Goal: Task Accomplishment & Management: Manage account settings

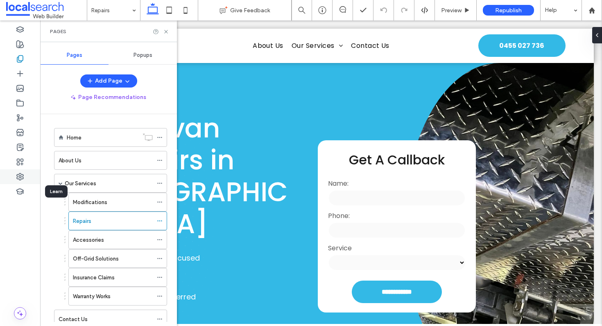
click at [14, 175] on div at bounding box center [20, 177] width 40 height 15
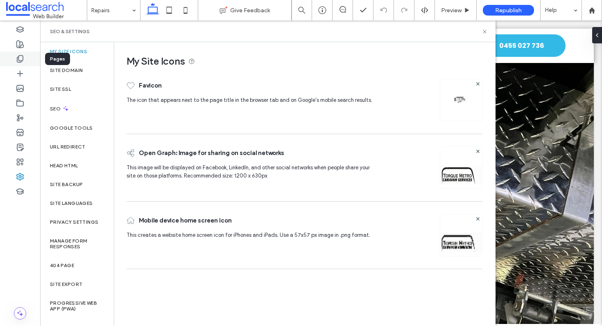
click at [27, 54] on div at bounding box center [20, 59] width 40 height 15
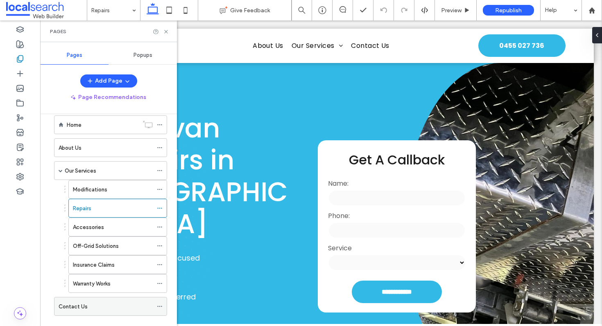
scroll to position [27, 0]
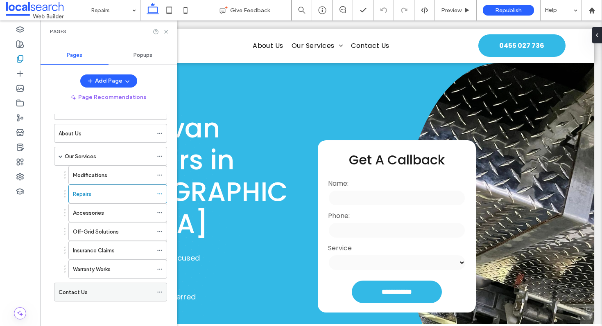
click at [160, 289] on span at bounding box center [160, 292] width 6 height 12
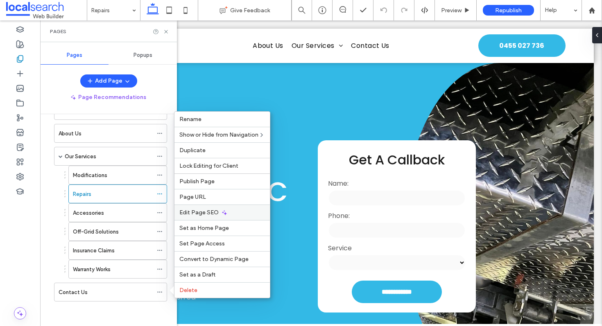
click at [206, 214] on span "Edit Page SEO" at bounding box center [198, 212] width 39 height 7
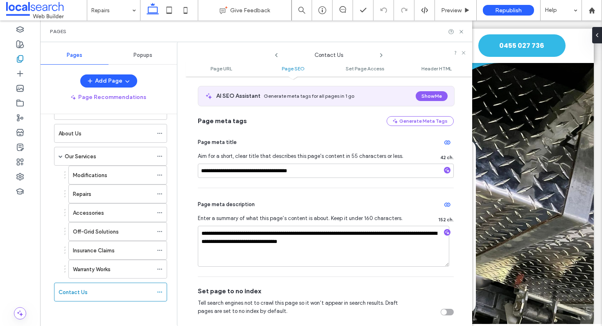
scroll to position [146, 0]
click at [307, 233] on textarea "**********" at bounding box center [323, 246] width 251 height 41
type textarea "**********"
click at [370, 203] on div "Page meta description" at bounding box center [326, 204] width 256 height 13
click at [462, 31] on use at bounding box center [461, 31] width 3 height 3
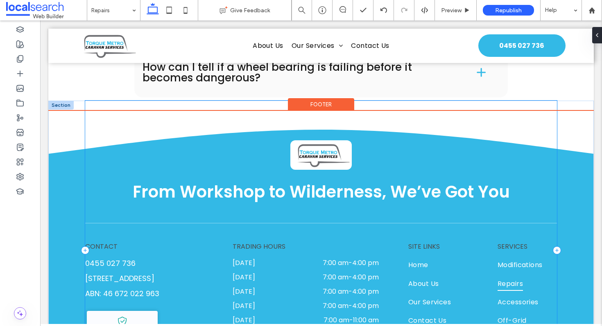
scroll to position [1529, 0]
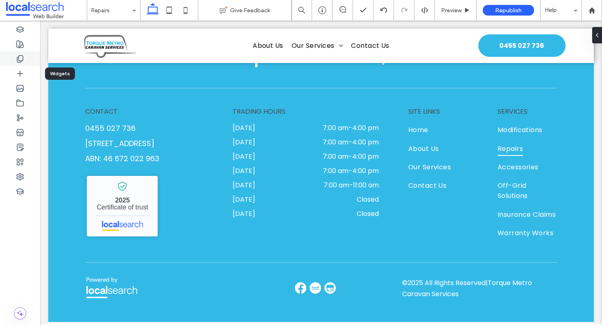
click at [20, 58] on icon at bounding box center [20, 59] width 8 height 8
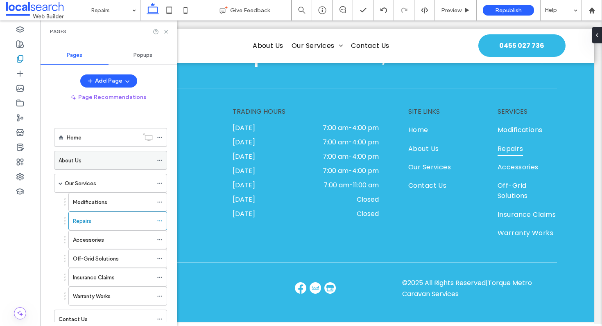
click at [159, 158] on icon at bounding box center [160, 161] width 6 height 6
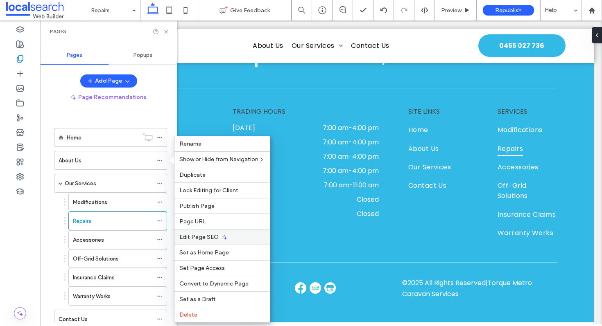
click at [202, 235] on span "Edit Page SEO" at bounding box center [198, 237] width 39 height 7
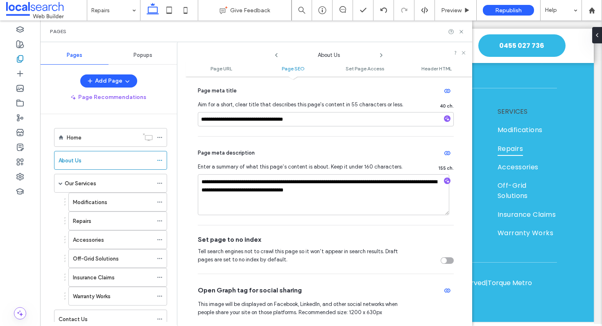
scroll to position [195, 0]
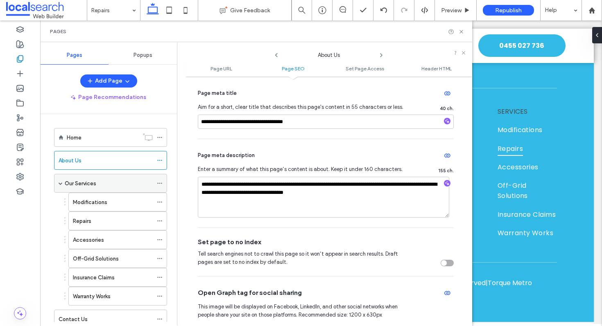
click at [161, 183] on use at bounding box center [159, 183] width 5 height 1
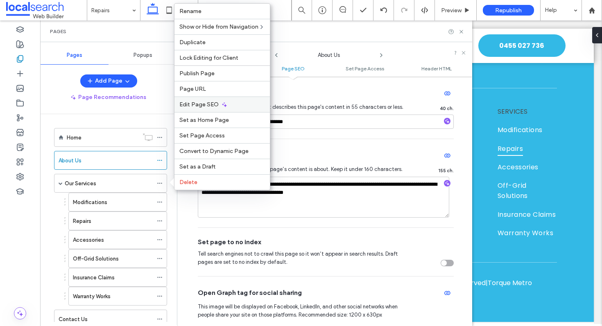
click at [204, 101] on div "Edit Page SEO" at bounding box center [221, 105] width 95 height 16
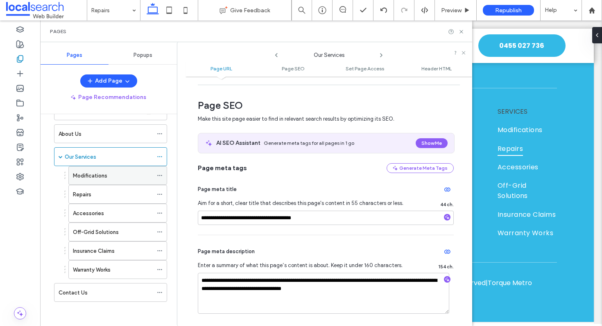
scroll to position [27, 0]
click at [160, 174] on icon at bounding box center [160, 175] width 6 height 6
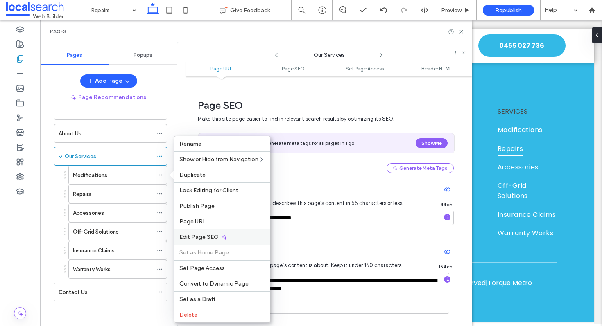
click at [214, 232] on div "Edit Page SEO" at bounding box center [221, 237] width 95 height 16
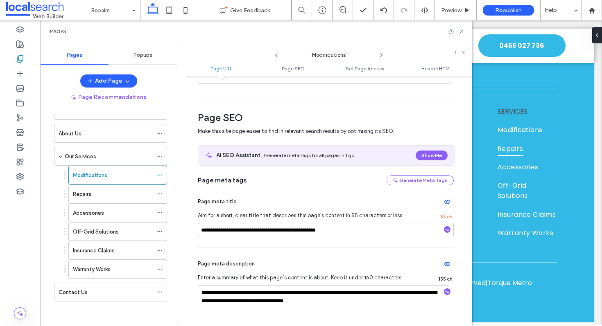
scroll to position [89, 0]
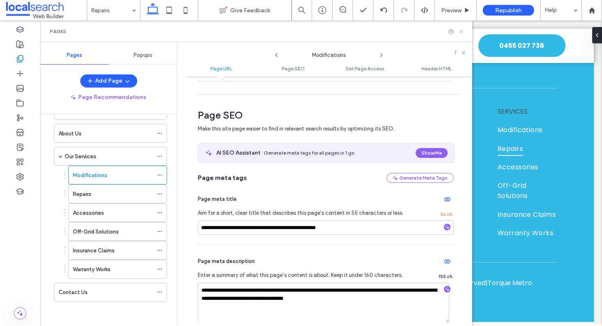
click at [460, 31] on icon at bounding box center [461, 32] width 6 height 6
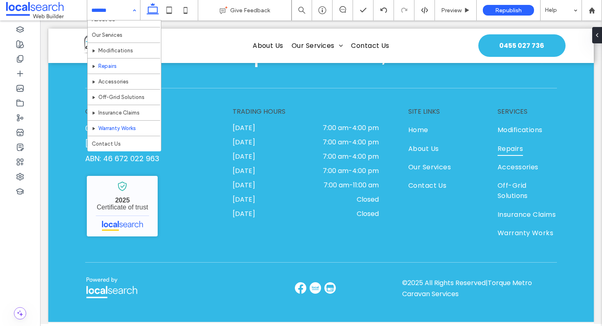
scroll to position [28, 0]
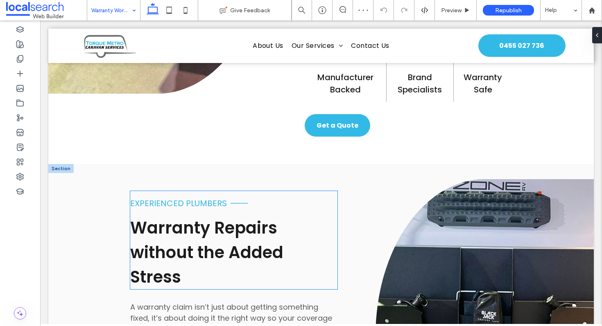
click at [186, 201] on span "experienced plumbers" at bounding box center [178, 203] width 97 height 11
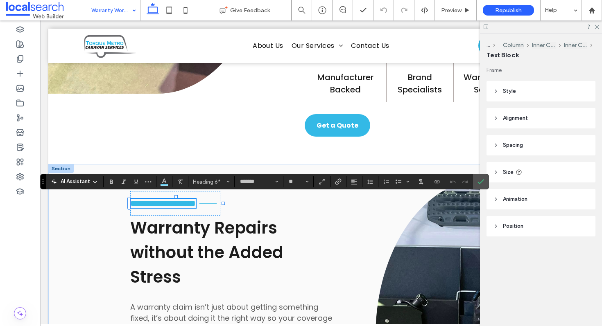
type input "**"
click at [476, 182] on label "Confirm" at bounding box center [481, 181] width 12 height 15
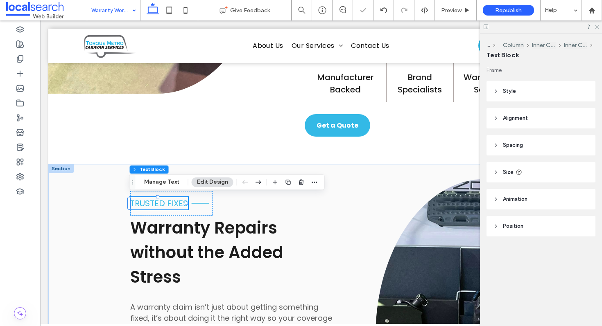
click at [596, 28] on icon at bounding box center [596, 26] width 5 height 5
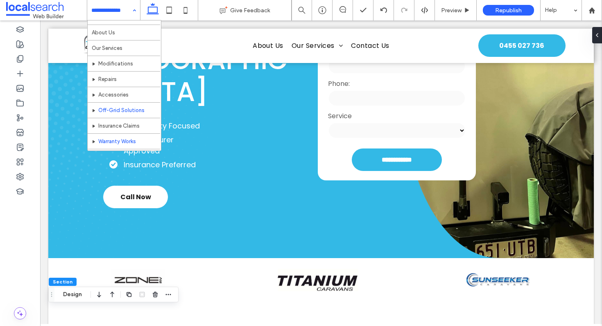
scroll to position [28, 0]
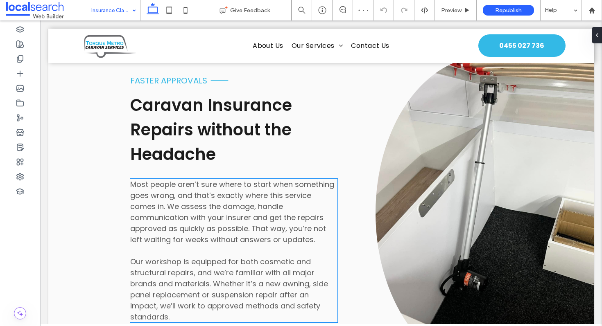
scroll to position [788, 0]
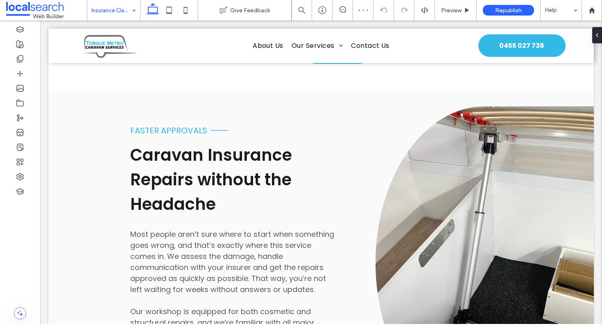
click at [106, 7] on input at bounding box center [111, 10] width 41 height 20
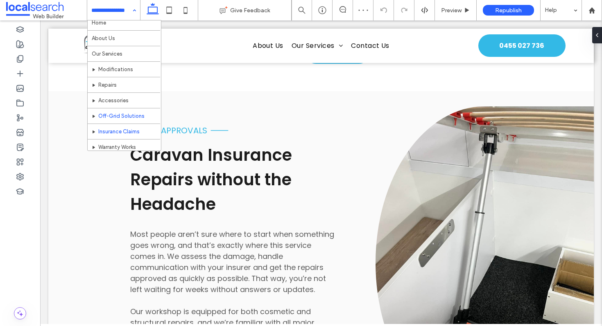
scroll to position [17, 0]
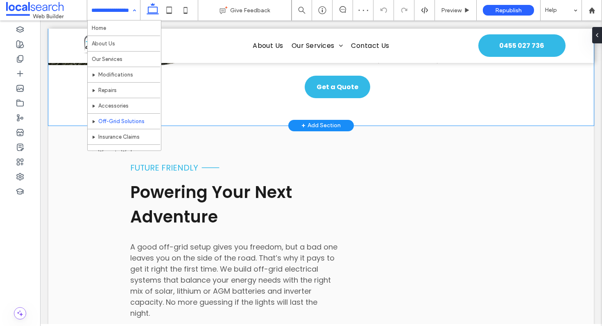
scroll to position [754, 0]
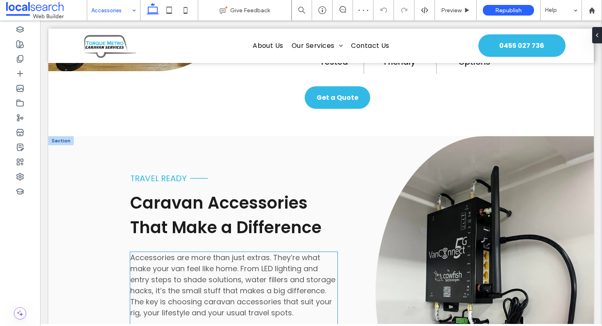
scroll to position [898, 0]
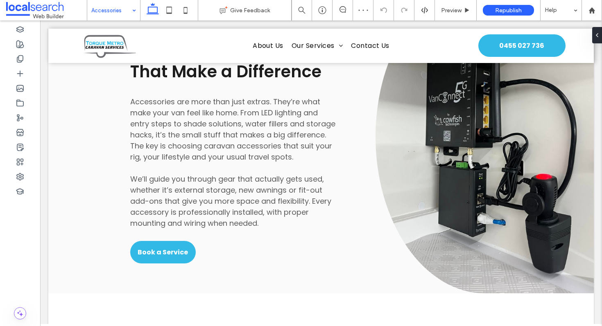
click at [107, 7] on input at bounding box center [111, 10] width 41 height 20
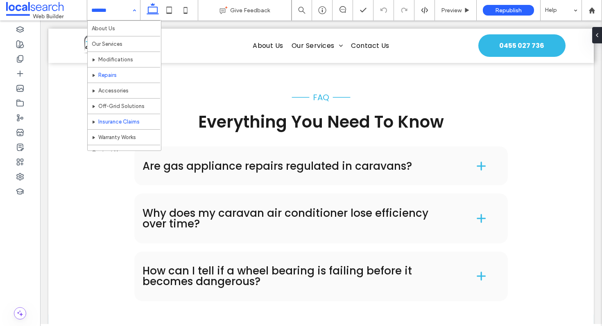
scroll to position [28, 0]
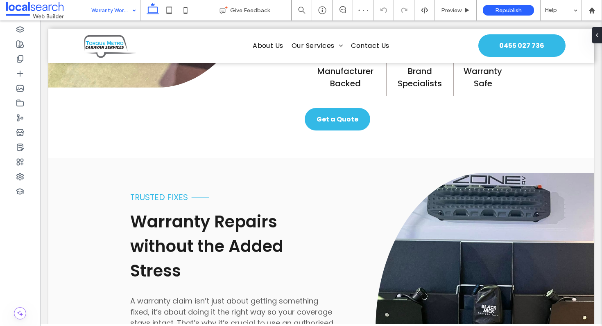
scroll to position [843, 0]
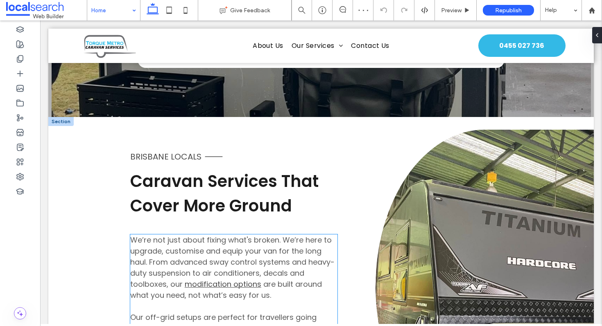
scroll to position [1644, 0]
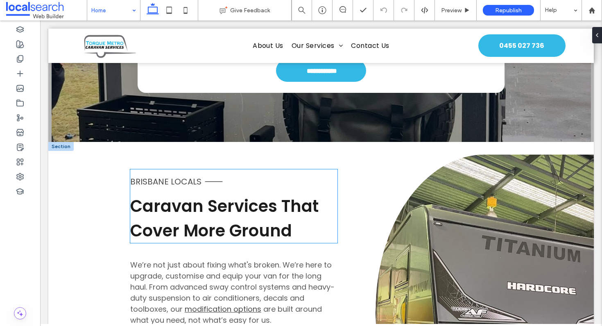
click at [174, 177] on span "Brisbane Locals" at bounding box center [165, 181] width 71 height 11
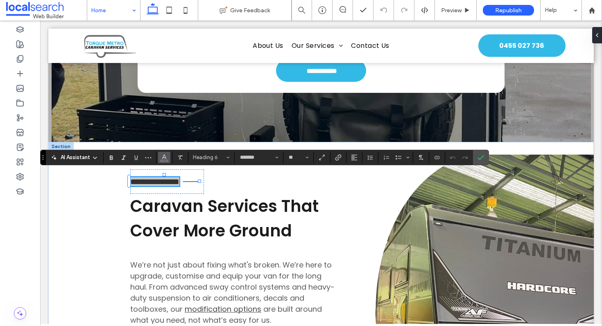
click at [166, 161] on span "Color" at bounding box center [164, 157] width 7 height 11
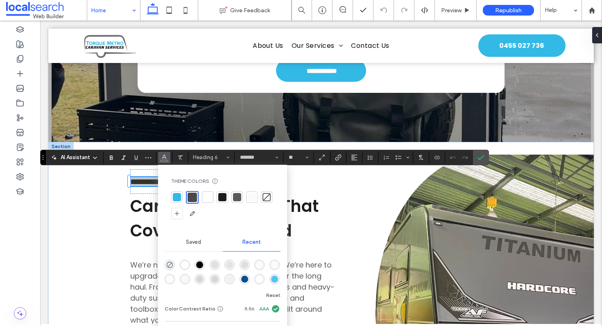
click at [177, 197] on div at bounding box center [177, 197] width 8 height 8
click at [476, 156] on label "Confirm" at bounding box center [481, 157] width 12 height 15
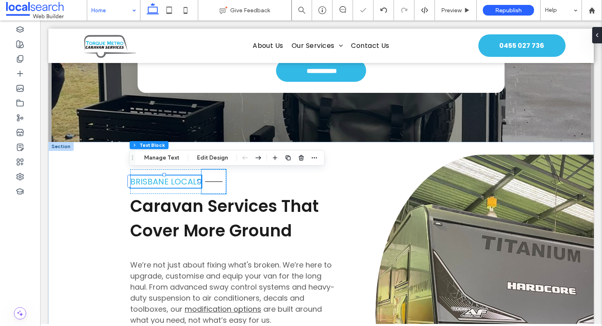
click at [209, 174] on icon "Line Icon" at bounding box center [214, 182] width 25 height 25
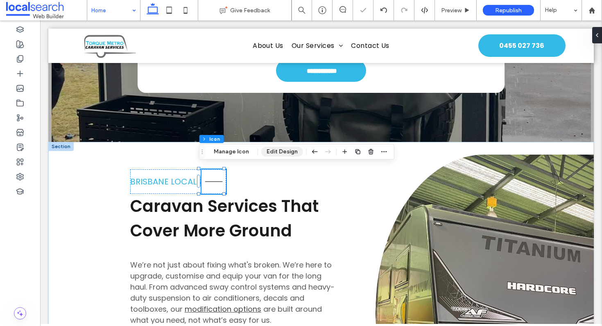
click at [271, 152] on button "Edit Design" at bounding box center [282, 152] width 42 height 10
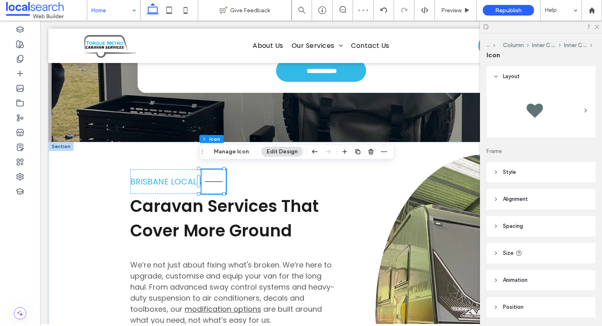
click at [529, 178] on header "Style" at bounding box center [541, 172] width 109 height 20
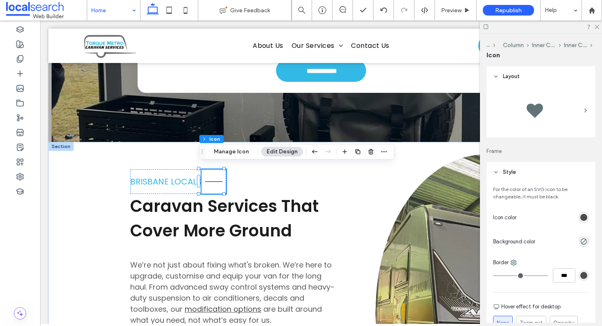
click at [580, 219] on div "rgb(74, 74, 74)" at bounding box center [583, 217] width 7 height 7
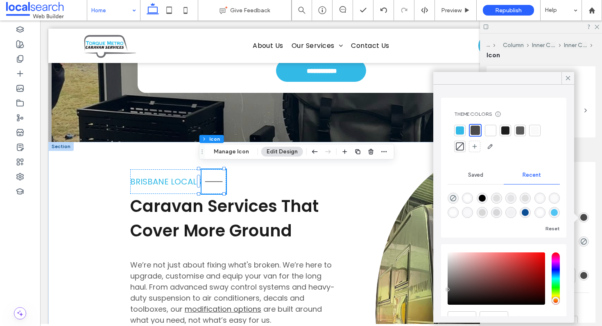
click at [461, 129] on div at bounding box center [460, 131] width 8 height 8
click at [563, 78] on div at bounding box center [568, 78] width 13 height 12
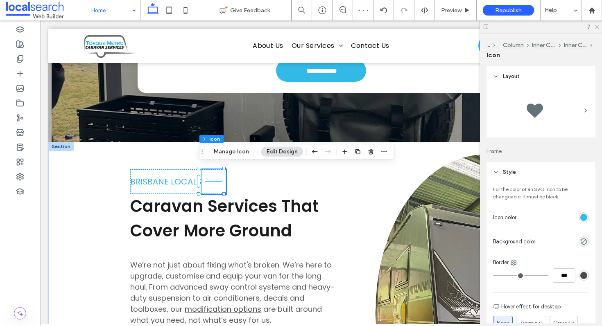
click at [595, 28] on icon at bounding box center [596, 26] width 5 height 5
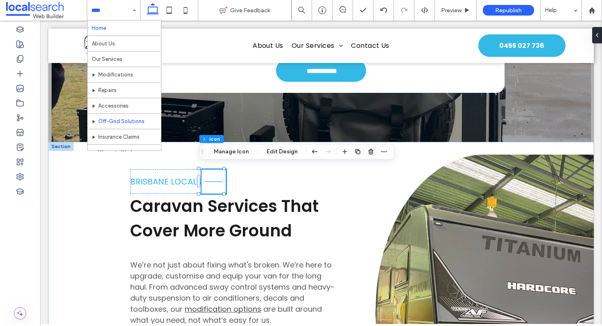
scroll to position [28, 0]
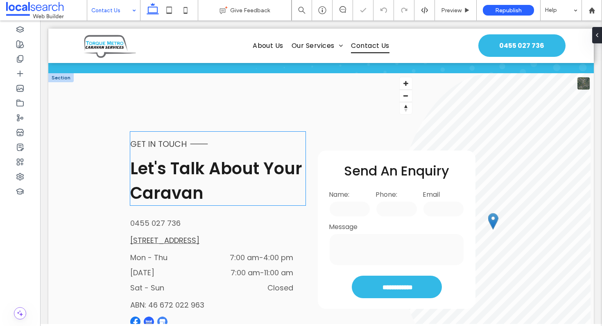
click at [174, 141] on span "Get in Touch" at bounding box center [158, 143] width 57 height 11
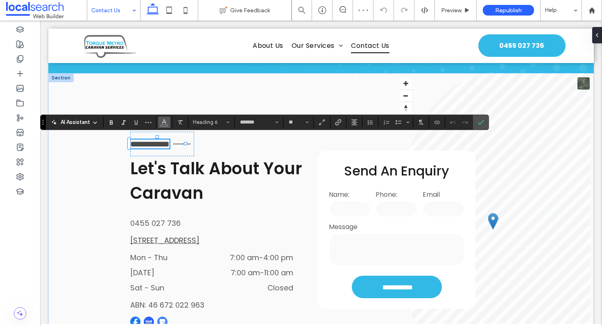
click at [163, 120] on icon "Color" at bounding box center [164, 121] width 7 height 7
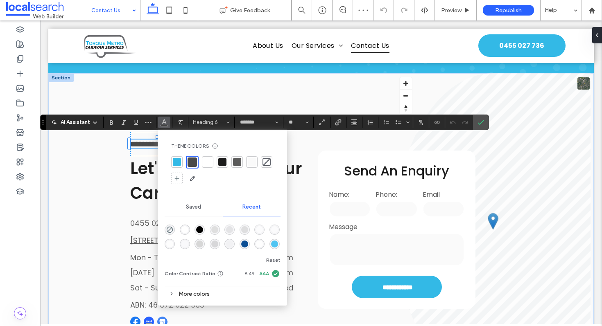
click at [177, 165] on div at bounding box center [177, 162] width 8 height 8
click at [485, 122] on label "Confirm" at bounding box center [481, 122] width 12 height 15
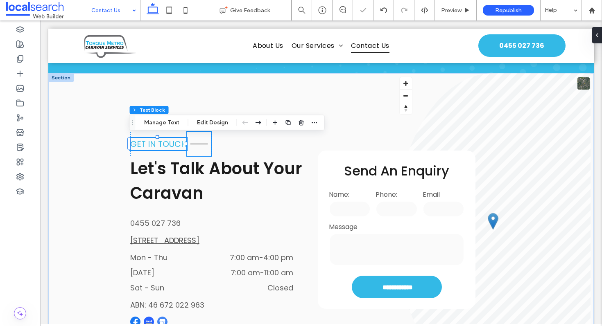
click at [203, 141] on icon "Divider Icon" at bounding box center [199, 144] width 25 height 25
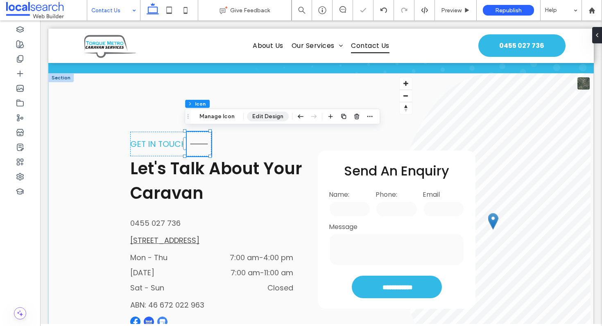
click at [259, 119] on button "Edit Design" at bounding box center [268, 117] width 42 height 10
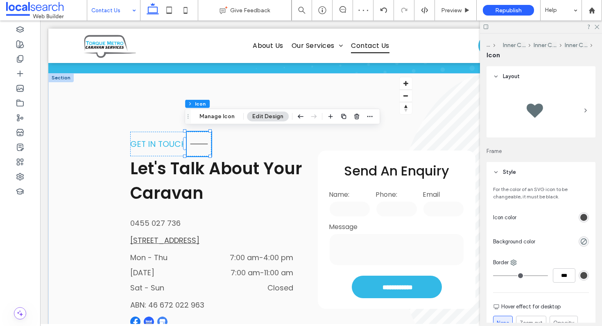
click at [580, 216] on div "rgb(74, 74, 74)" at bounding box center [583, 217] width 7 height 7
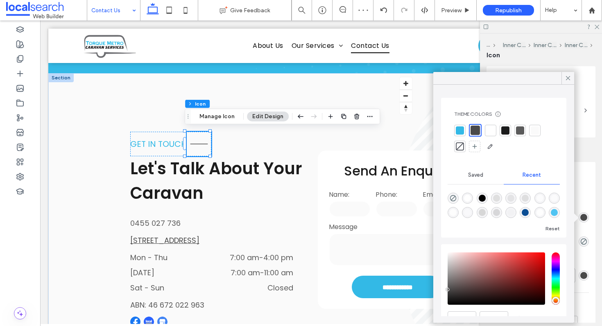
click at [458, 130] on div at bounding box center [460, 131] width 8 height 8
click at [569, 80] on icon at bounding box center [567, 78] width 7 height 7
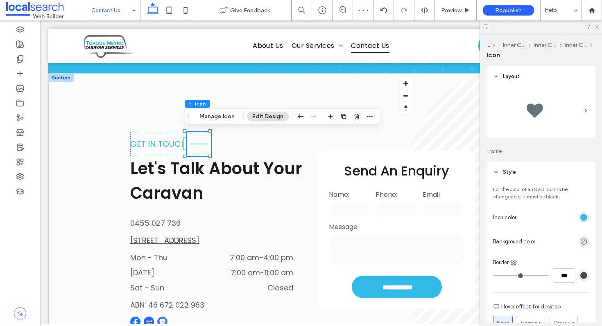
click at [599, 27] on icon at bounding box center [596, 26] width 5 height 5
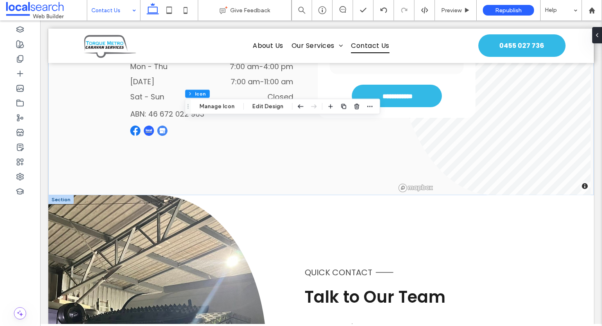
scroll to position [441, 0]
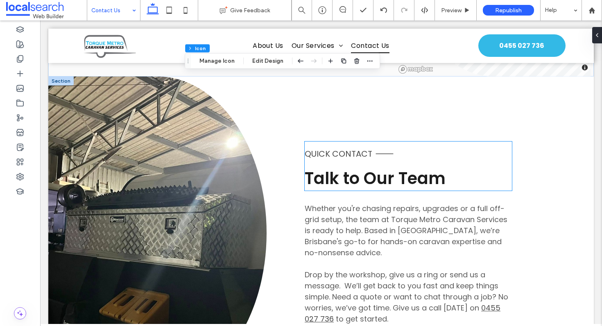
click at [328, 149] on span "Quick Contact" at bounding box center [339, 153] width 68 height 11
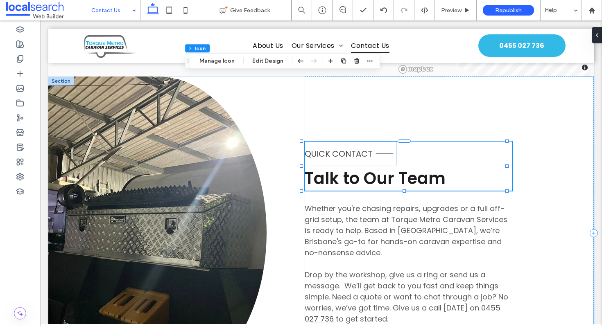
click at [328, 149] on span "Quick Contact" at bounding box center [339, 153] width 68 height 11
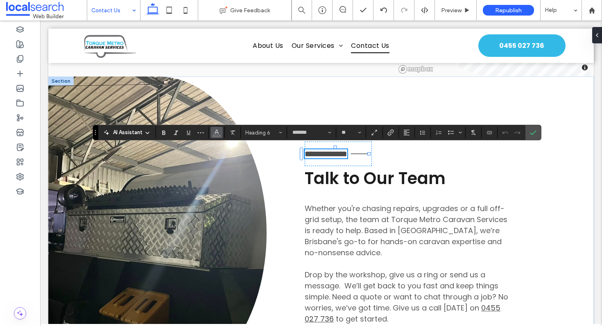
click at [215, 133] on use "Color" at bounding box center [217, 132] width 5 height 5
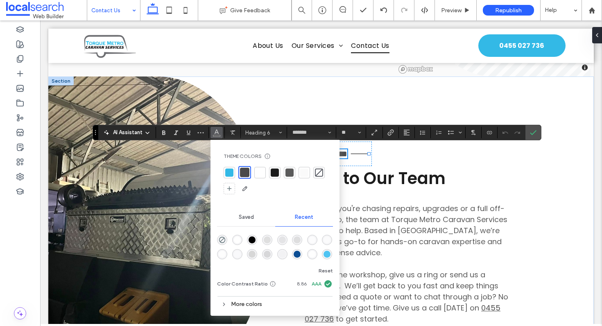
click at [231, 171] on div at bounding box center [229, 173] width 8 height 8
drag, startPoint x: 534, startPoint y: 134, endPoint x: 468, endPoint y: 115, distance: 68.6
click at [534, 134] on use "Confirm" at bounding box center [533, 132] width 7 height 5
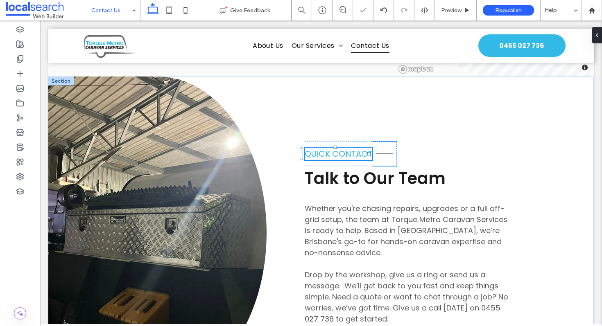
click at [369, 152] on div at bounding box center [368, 153] width 3 height 3
type input "***"
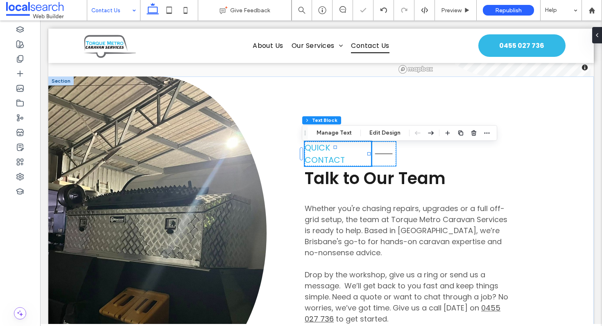
click at [374, 151] on icon "Divider Icon" at bounding box center [383, 154] width 25 height 25
click at [374, 151] on div "Divider Icon" at bounding box center [383, 154] width 25 height 25
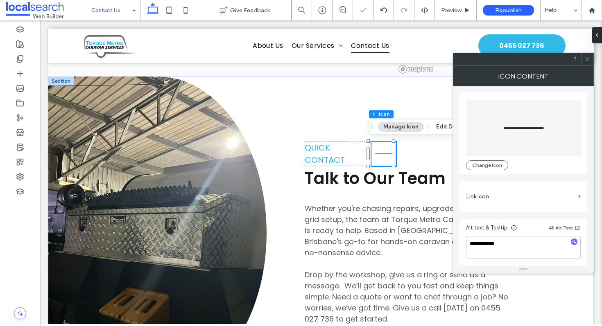
scroll to position [2, 0]
click at [587, 59] on use at bounding box center [587, 59] width 4 height 4
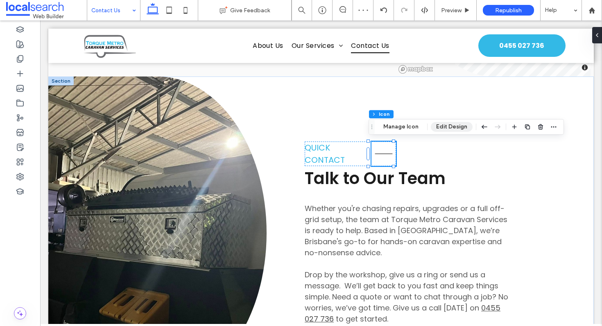
click at [444, 127] on button "Edit Design" at bounding box center [452, 127] width 42 height 10
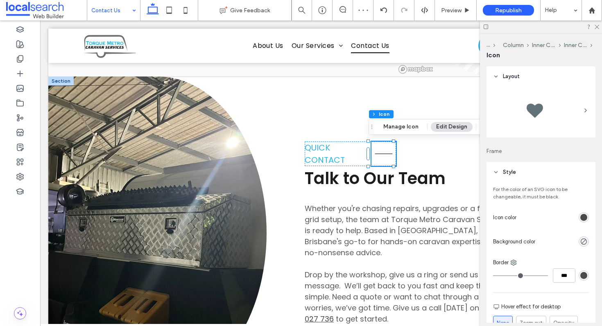
click at [580, 217] on div "rgb(74, 74, 74)" at bounding box center [583, 217] width 7 height 7
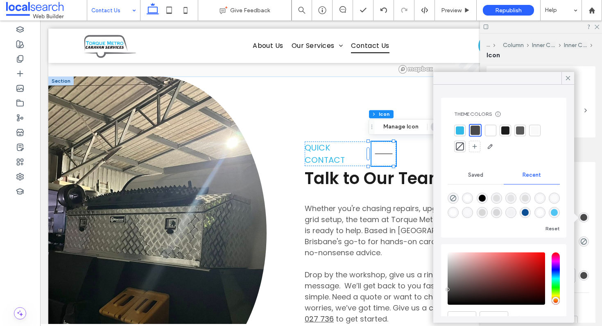
click at [461, 132] on div at bounding box center [460, 131] width 8 height 8
click at [564, 79] on div at bounding box center [568, 78] width 13 height 12
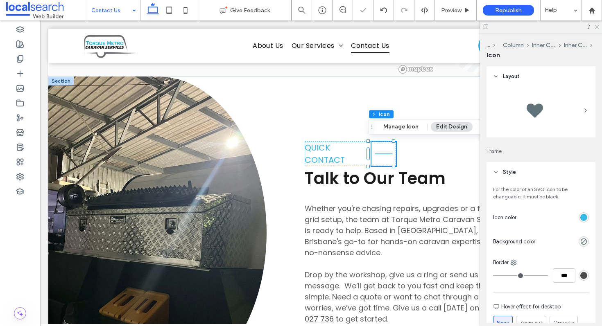
click at [596, 26] on icon at bounding box center [596, 26] width 5 height 5
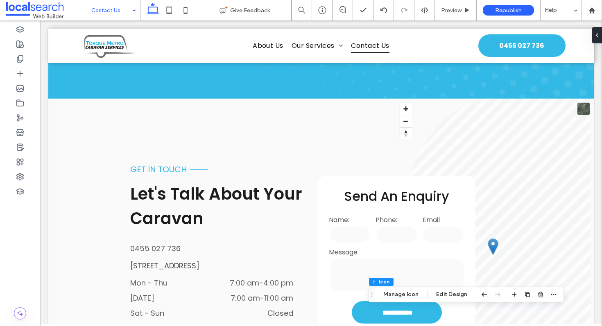
scroll to position [0, 0]
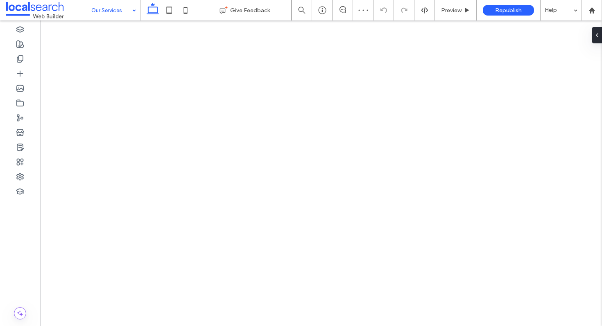
click at [116, 12] on input at bounding box center [111, 10] width 41 height 20
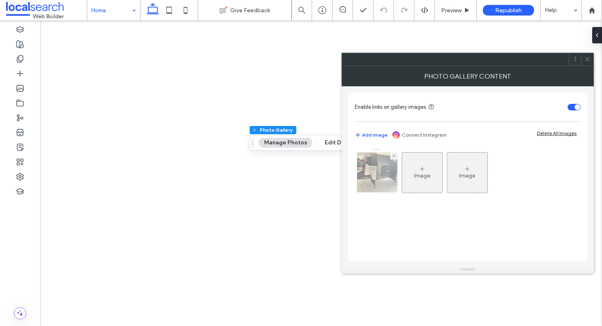
click at [383, 179] on div at bounding box center [377, 173] width 40 height 40
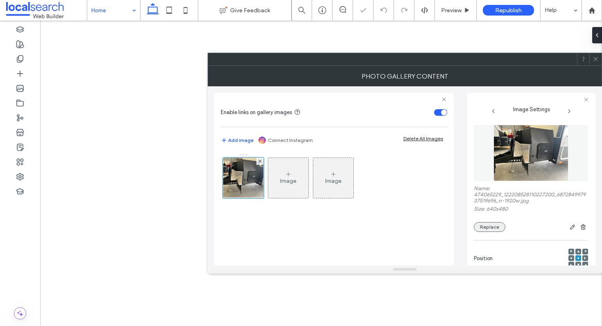
click at [490, 226] on button "Replace" at bounding box center [490, 227] width 32 height 10
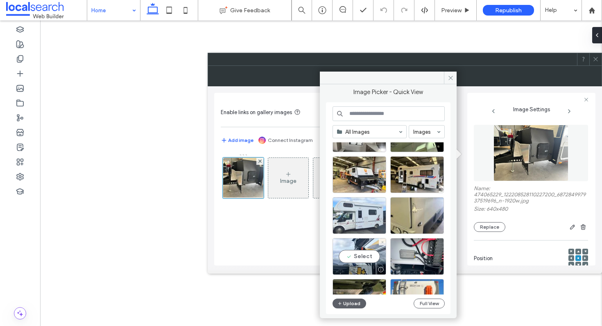
scroll to position [532, 0]
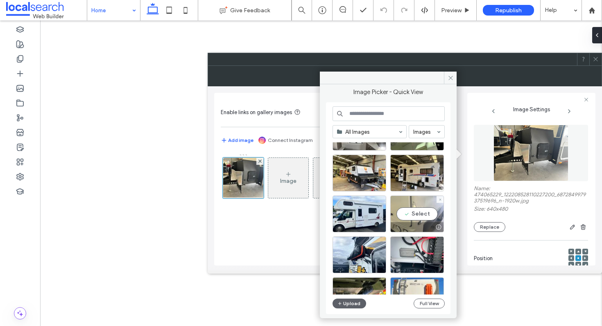
click at [420, 214] on div "Select" at bounding box center [417, 214] width 54 height 37
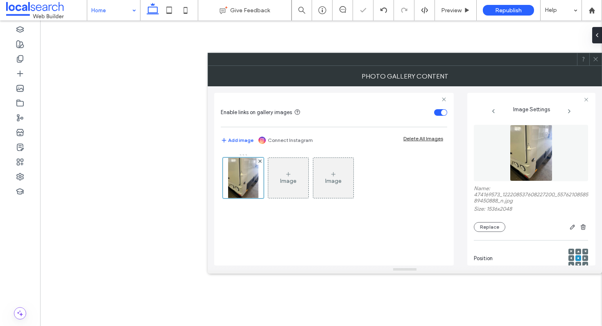
click at [596, 59] on icon at bounding box center [596, 59] width 6 height 6
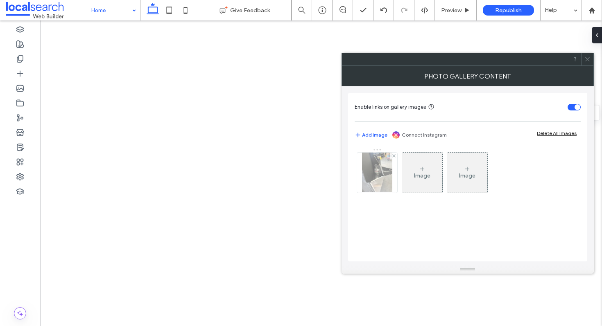
click at [376, 177] on img at bounding box center [377, 173] width 30 height 40
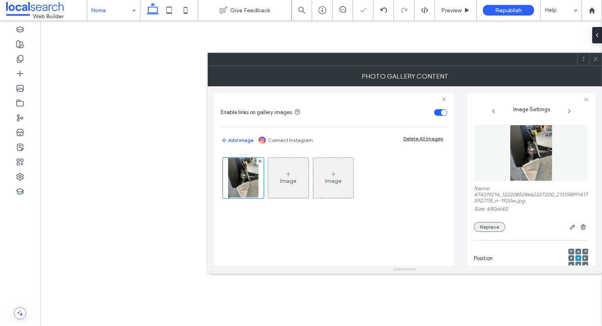
click at [493, 226] on button "Replace" at bounding box center [490, 227] width 32 height 10
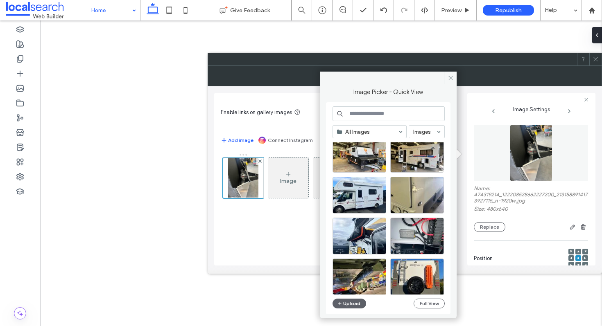
scroll to position [555, 0]
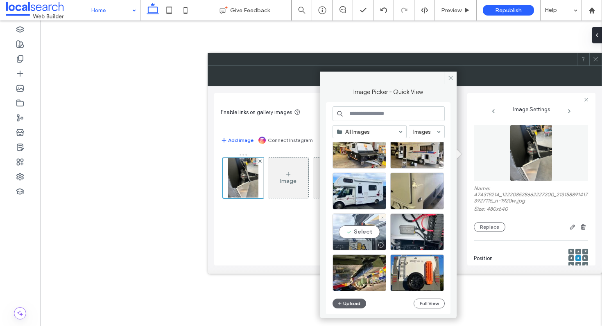
click at [365, 231] on div "Select" at bounding box center [360, 232] width 54 height 37
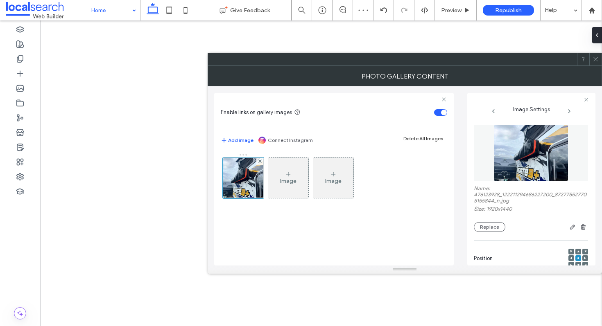
click at [594, 60] on icon at bounding box center [596, 59] width 6 height 6
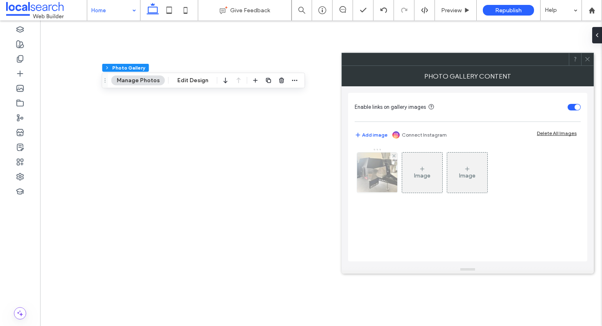
click at [386, 179] on img at bounding box center [378, 173] width 54 height 40
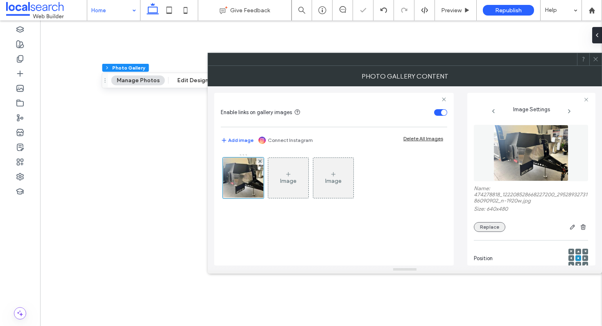
click at [488, 228] on button "Replace" at bounding box center [490, 227] width 32 height 10
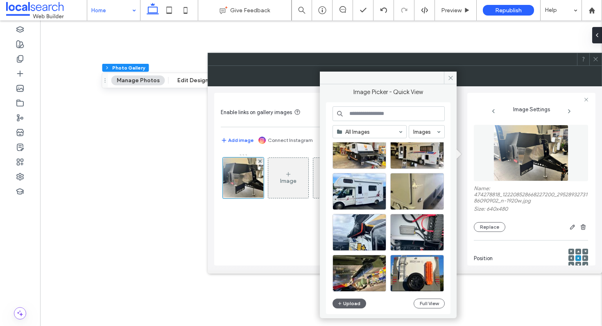
scroll to position [571, 0]
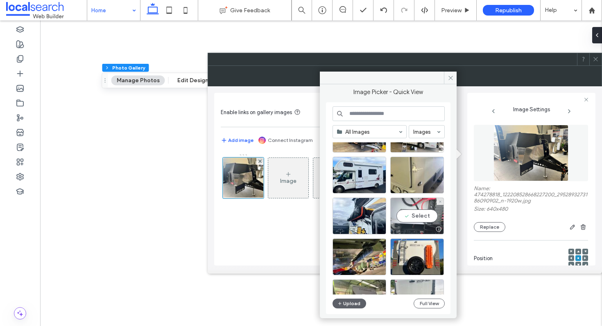
click at [413, 215] on div "Select" at bounding box center [417, 216] width 54 height 37
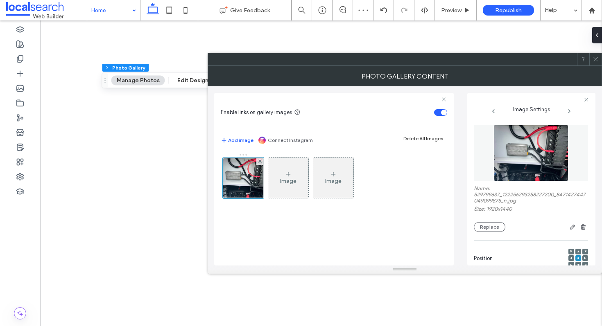
click at [594, 60] on icon at bounding box center [596, 59] width 6 height 6
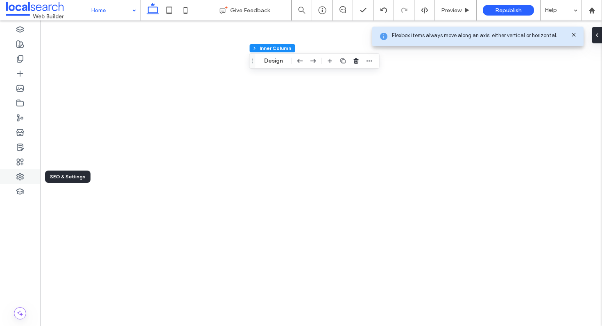
click at [16, 178] on icon at bounding box center [20, 177] width 8 height 8
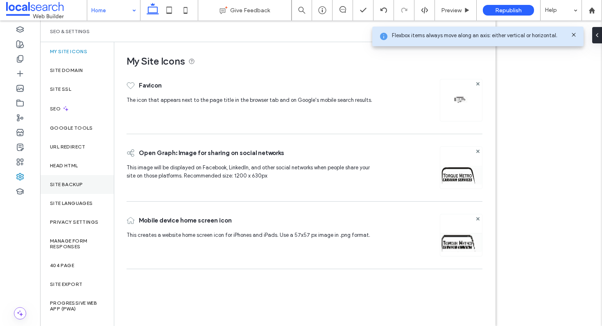
click at [80, 186] on label "Site Backup" at bounding box center [66, 185] width 33 height 6
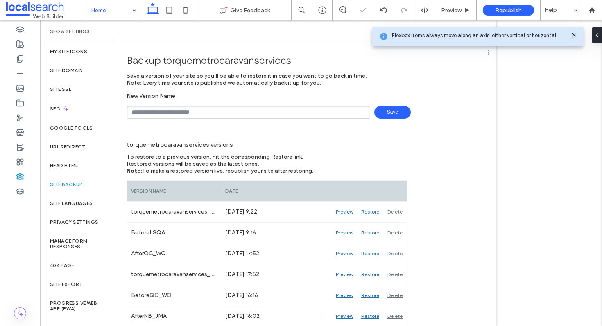
click at [182, 116] on input "text" at bounding box center [249, 112] width 244 height 13
type input "**********"
click at [574, 32] on icon at bounding box center [574, 35] width 7 height 7
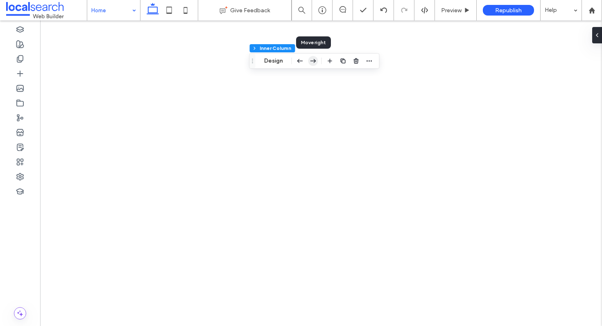
click at [314, 62] on use "button" at bounding box center [313, 61] width 6 height 4
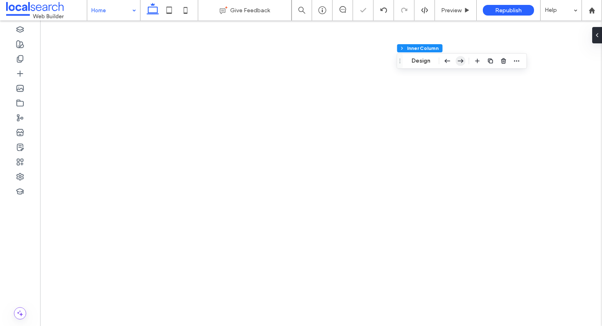
click at [459, 56] on icon "button" at bounding box center [461, 61] width 10 height 15
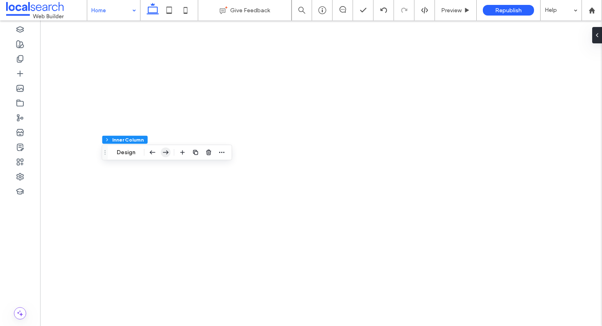
click at [168, 154] on icon "button" at bounding box center [166, 152] width 10 height 15
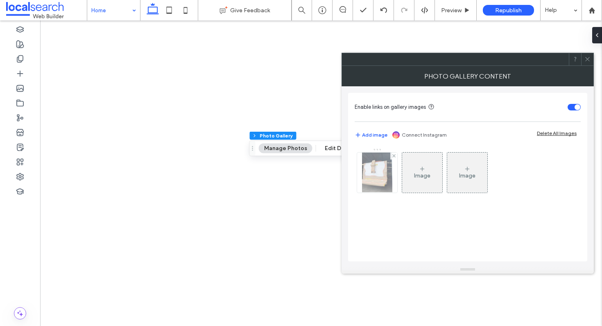
click at [384, 177] on img at bounding box center [377, 173] width 30 height 40
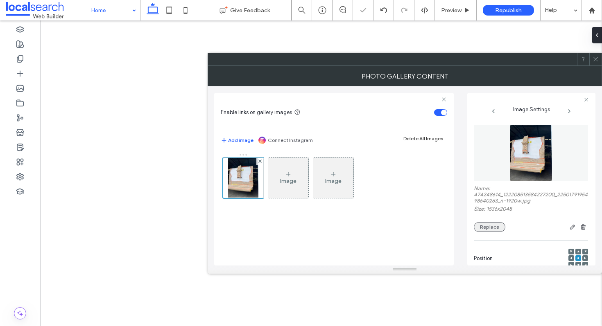
click at [487, 230] on button "Replace" at bounding box center [490, 227] width 32 height 10
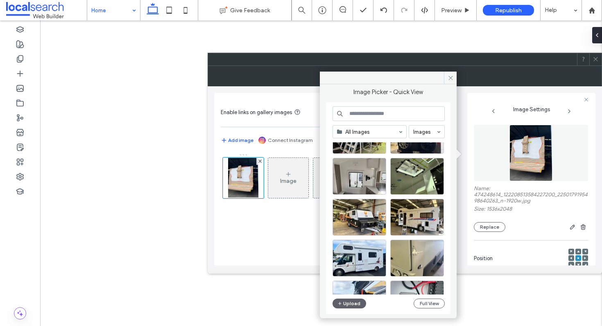
scroll to position [508, 0]
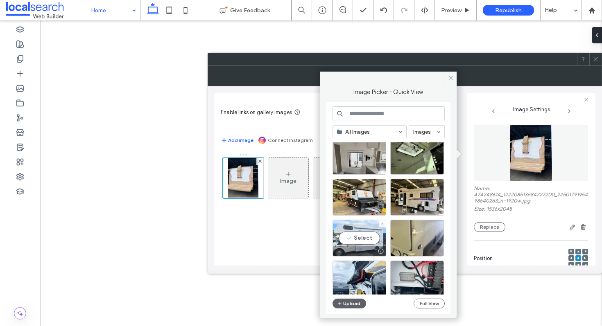
click at [349, 238] on div "Select" at bounding box center [360, 238] width 54 height 37
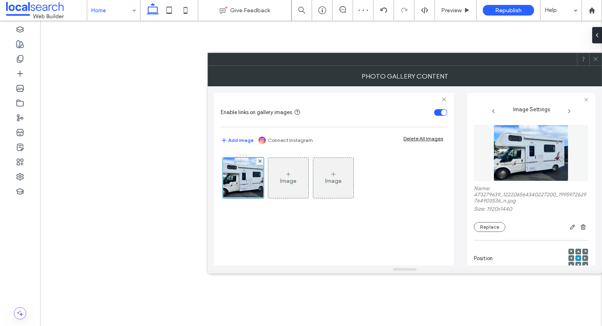
click at [596, 60] on icon at bounding box center [596, 59] width 6 height 6
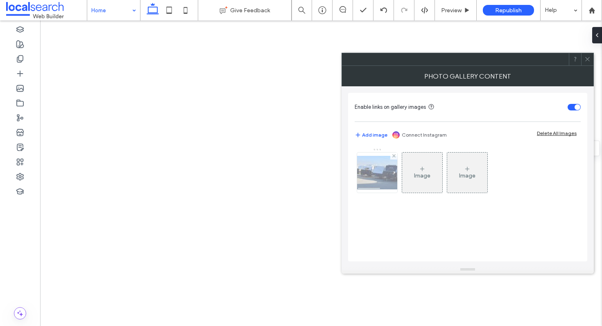
click at [372, 172] on img at bounding box center [377, 173] width 66 height 34
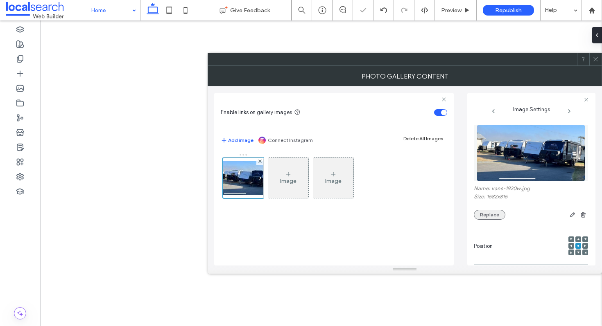
click at [491, 211] on button "Replace" at bounding box center [490, 215] width 32 height 10
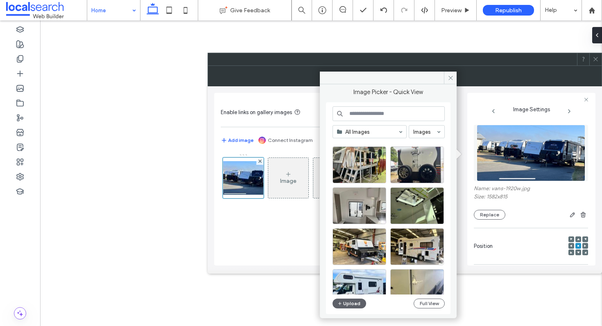
scroll to position [475, 0]
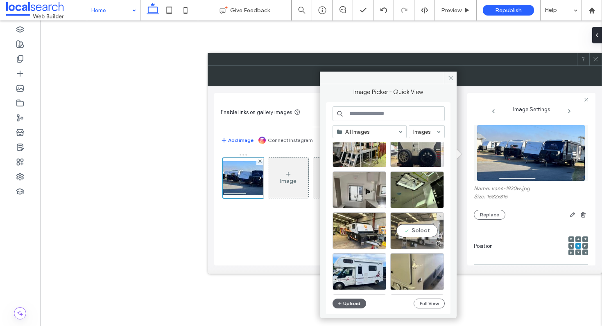
click at [417, 231] on div "Select" at bounding box center [417, 231] width 54 height 37
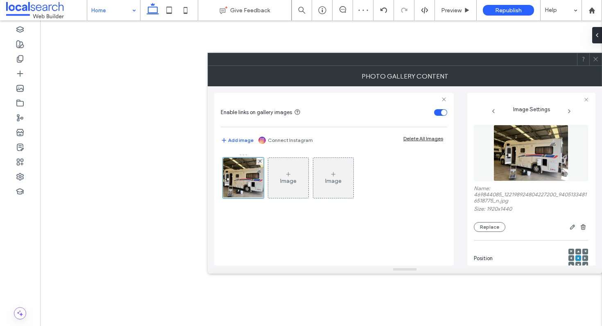
click at [594, 58] on icon at bounding box center [596, 59] width 6 height 6
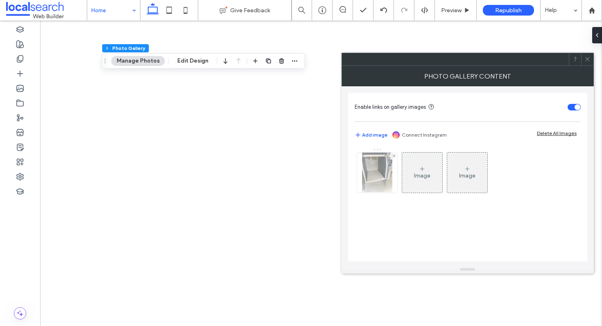
click at [389, 188] on img at bounding box center [377, 173] width 30 height 40
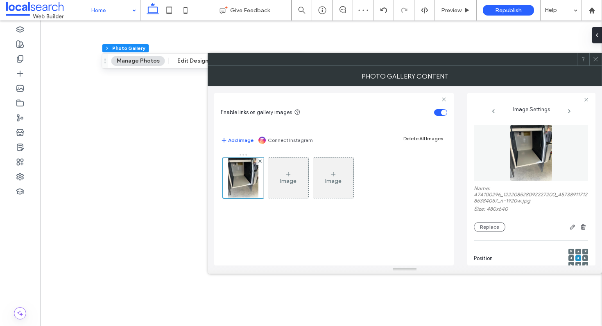
click at [485, 222] on div "Name: 474100296_122208528092227200_4573891171286384057_n-1920w.jpg Size: 480x64…" at bounding box center [531, 209] width 114 height 47
click at [483, 230] on button "Replace" at bounding box center [490, 227] width 32 height 10
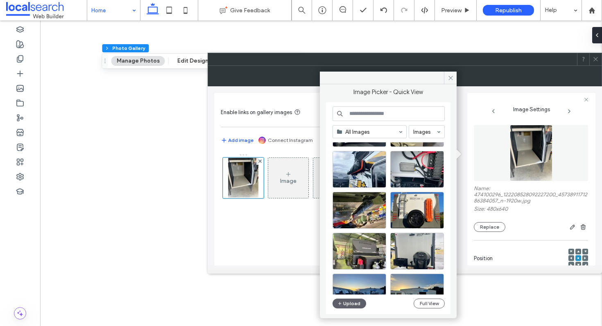
scroll to position [626, 0]
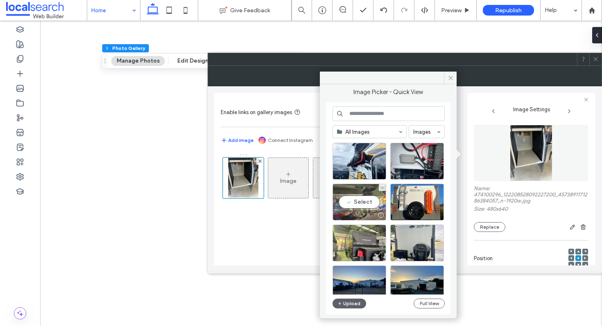
click at [366, 199] on div "Select" at bounding box center [360, 202] width 54 height 37
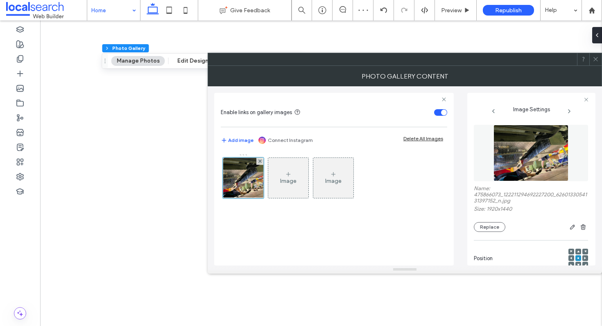
click at [591, 60] on div at bounding box center [595, 59] width 12 height 12
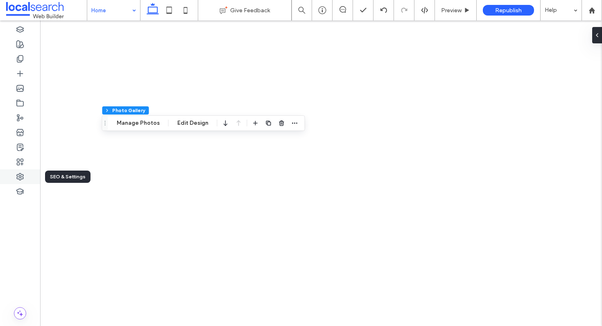
click at [18, 180] on icon at bounding box center [20, 177] width 8 height 8
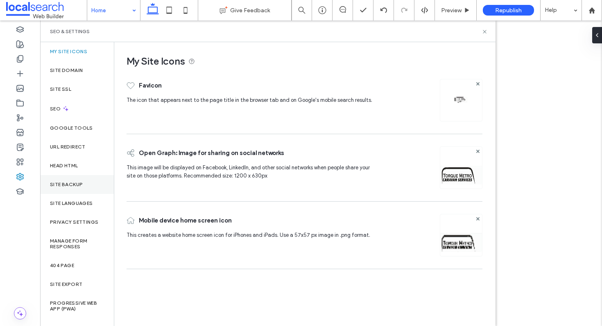
click at [75, 187] on label "Site Backup" at bounding box center [66, 185] width 33 height 6
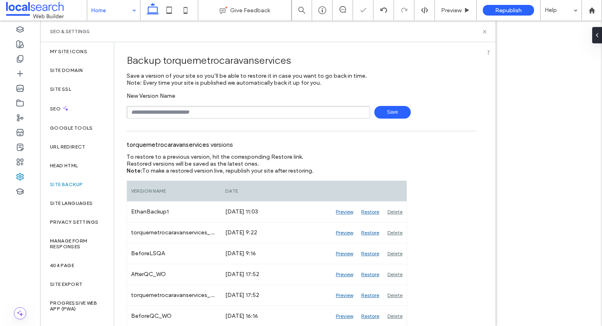
click at [228, 111] on input "text" at bounding box center [249, 112] width 244 height 13
type input "*******"
click at [485, 31] on use at bounding box center [484, 31] width 3 height 3
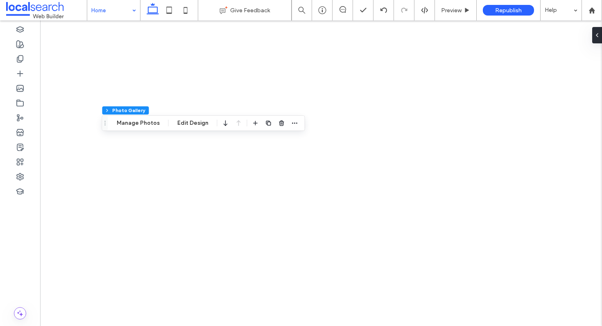
click at [133, 9] on div "Home" at bounding box center [113, 10] width 53 height 20
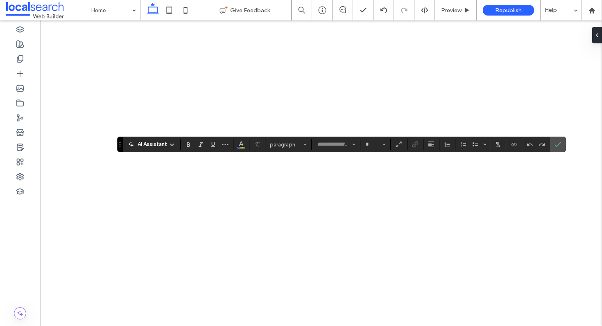
type input "*******"
click at [308, 147] on button "Heading 3" at bounding box center [288, 144] width 43 height 11
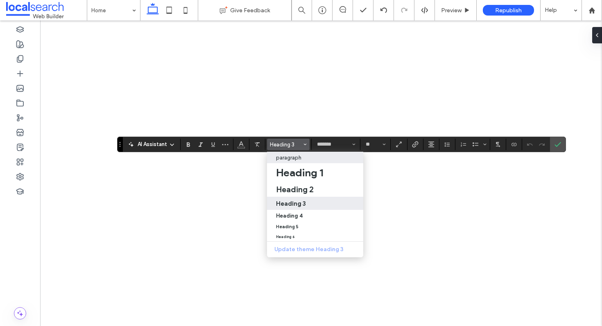
click at [295, 158] on p "paragraph" at bounding box center [288, 158] width 25 height 6
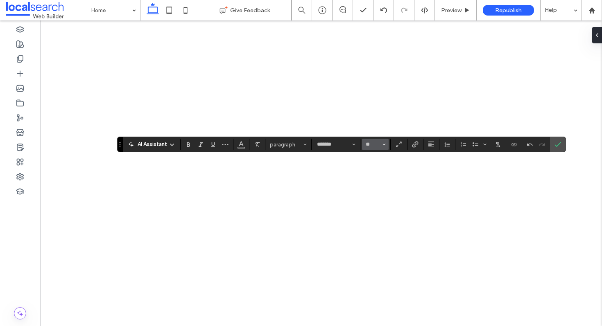
click at [386, 146] on button "**" at bounding box center [375, 144] width 27 height 11
click at [372, 190] on label "32" at bounding box center [375, 184] width 26 height 11
type input "**"
click at [241, 145] on use "Color" at bounding box center [241, 144] width 5 height 5
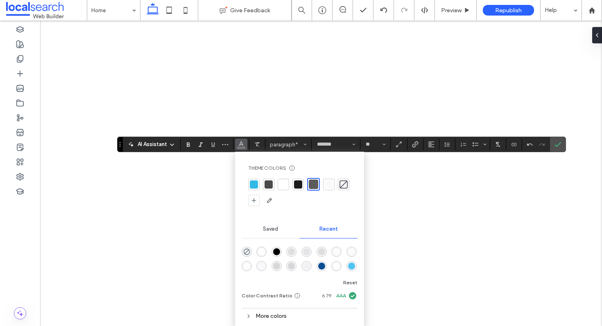
click at [296, 185] on div at bounding box center [298, 185] width 8 height 8
click at [558, 143] on icon "Confirm" at bounding box center [558, 144] width 7 height 7
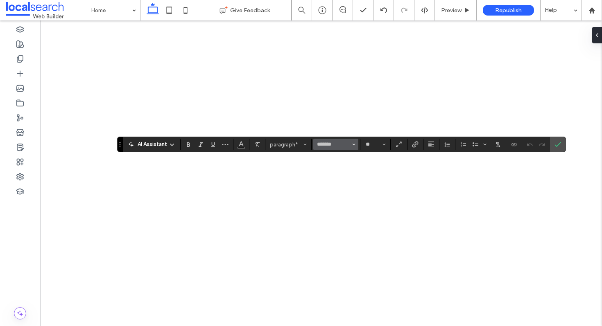
click at [358, 145] on button "*******" at bounding box center [335, 144] width 45 height 11
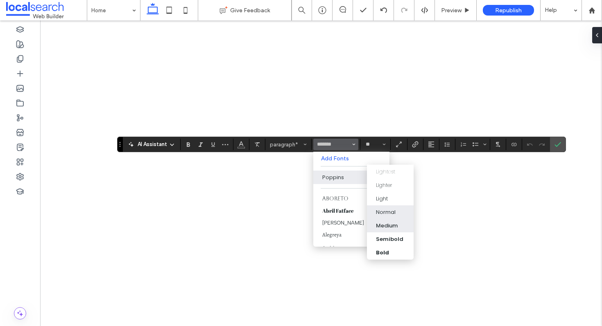
click at [392, 222] on div "Medium" at bounding box center [387, 226] width 22 height 8
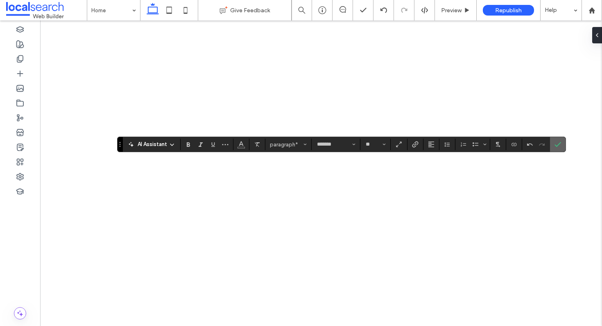
click at [555, 142] on icon "Confirm" at bounding box center [558, 144] width 7 height 7
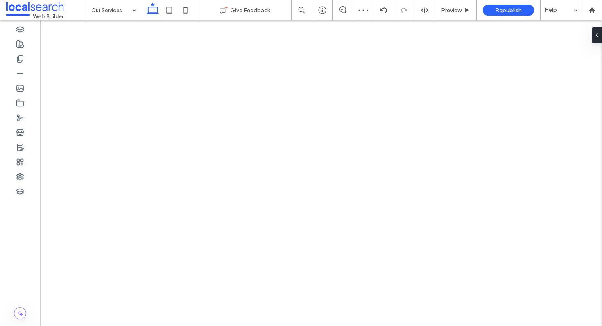
click at [136, 13] on div "Our Services" at bounding box center [113, 10] width 53 height 20
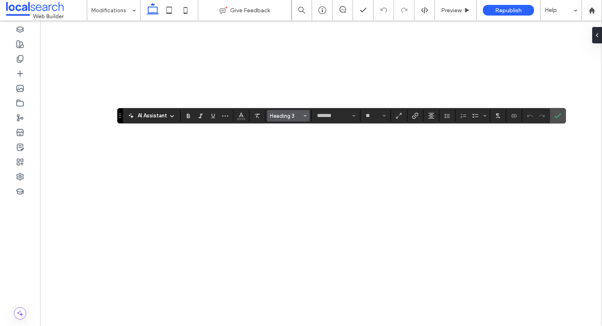
click at [299, 114] on span "Heading 3" at bounding box center [286, 116] width 32 height 6
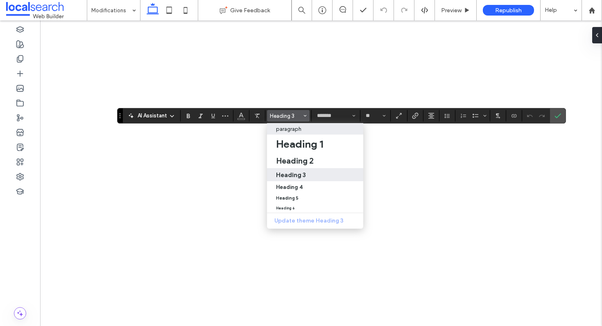
click at [279, 130] on p "paragraph" at bounding box center [288, 129] width 25 height 6
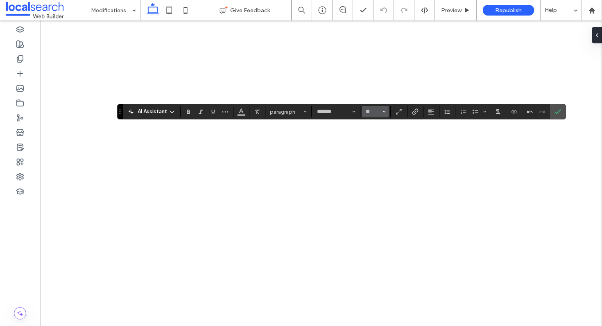
click at [382, 113] on button "**" at bounding box center [375, 111] width 27 height 11
click at [372, 156] on label "32" at bounding box center [375, 154] width 26 height 11
type input "**"
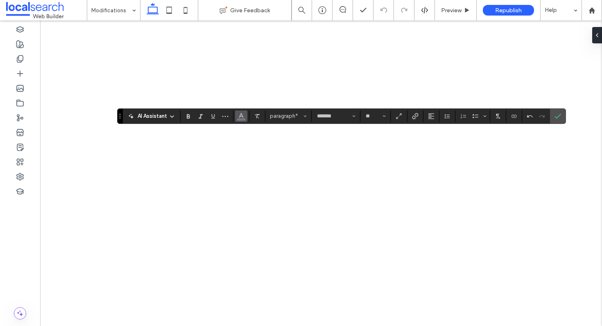
click at [237, 117] on button "Color" at bounding box center [241, 116] width 12 height 11
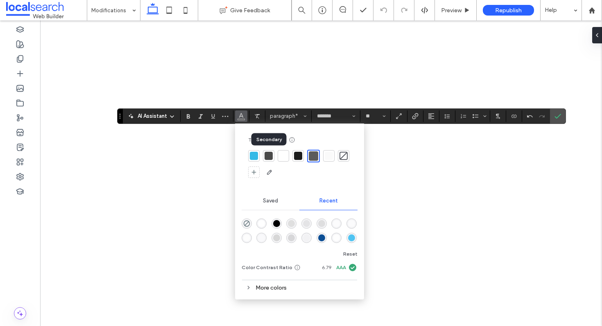
drag, startPoint x: 267, startPoint y: 155, endPoint x: 300, endPoint y: 155, distance: 32.8
click at [300, 155] on div at bounding box center [299, 164] width 103 height 29
click at [297, 155] on div at bounding box center [298, 156] width 8 height 8
click at [355, 118] on span "Font & Font weight" at bounding box center [353, 116] width 3 height 11
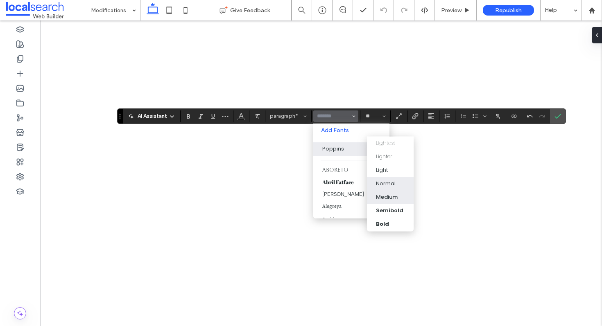
click at [397, 199] on div "Medium" at bounding box center [387, 197] width 22 height 8
type input "*******"
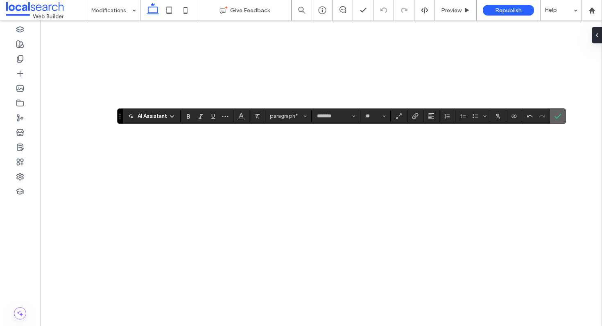
click at [556, 116] on icon "Confirm" at bounding box center [558, 116] width 7 height 7
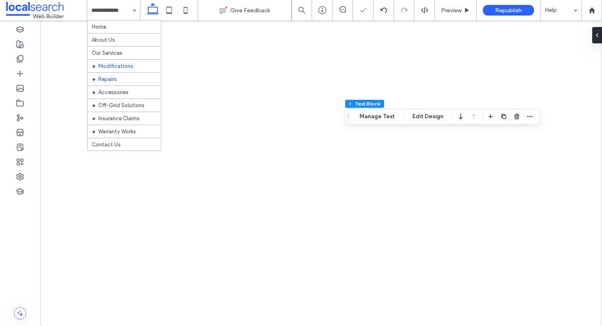
scroll to position [4, 0]
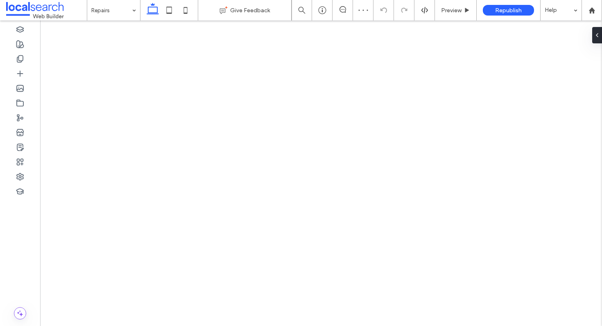
type input "*******"
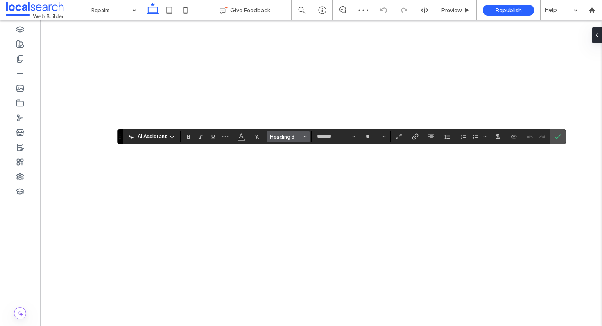
click at [297, 134] on span "Heading 3" at bounding box center [286, 137] width 32 height 6
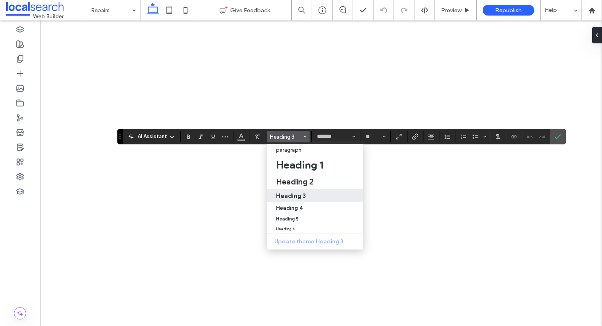
click at [297, 151] on p "paragraph" at bounding box center [288, 150] width 25 height 6
type input "**"
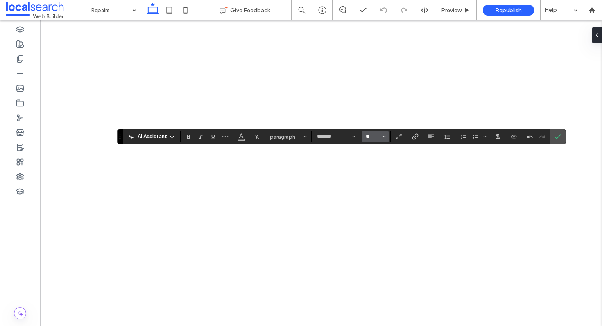
click at [375, 137] on input "**" at bounding box center [373, 137] width 16 height 7
click at [376, 220] on label "32" at bounding box center [375, 219] width 26 height 11
type input "**"
click at [245, 140] on button "Color" at bounding box center [241, 136] width 12 height 11
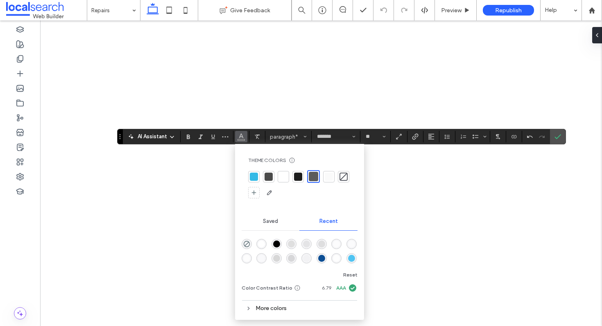
click at [299, 177] on div at bounding box center [298, 177] width 8 height 8
click at [352, 138] on icon "Font & Font weight" at bounding box center [353, 136] width 3 height 3
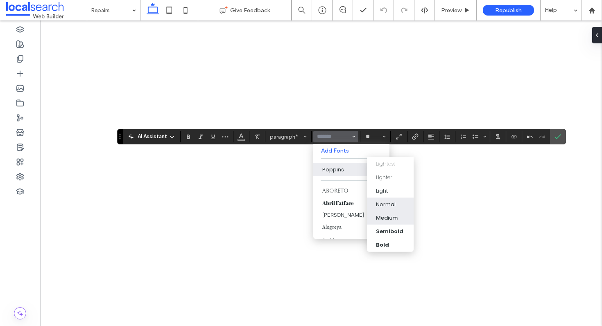
click at [385, 219] on div "Medium" at bounding box center [387, 218] width 22 height 8
type input "*******"
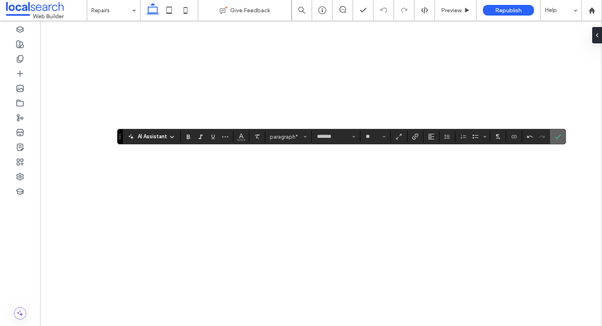
click at [558, 138] on icon "Confirm" at bounding box center [558, 137] width 7 height 7
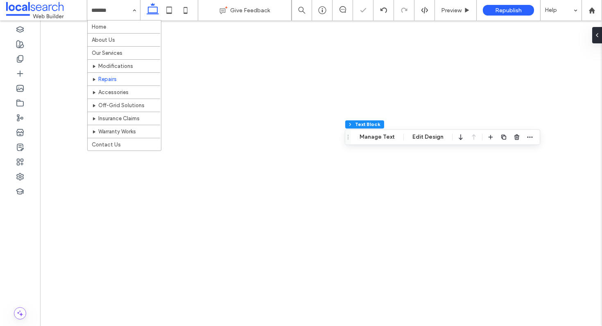
scroll to position [4, 0]
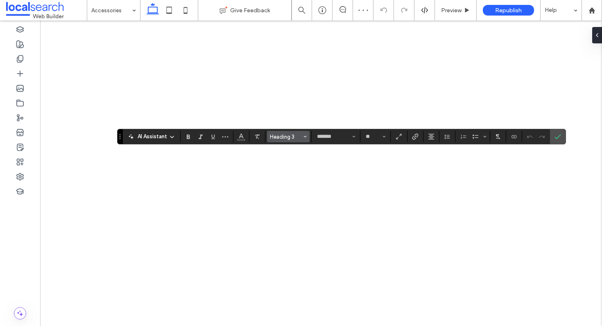
click at [302, 138] on button "Heading 3" at bounding box center [288, 136] width 43 height 11
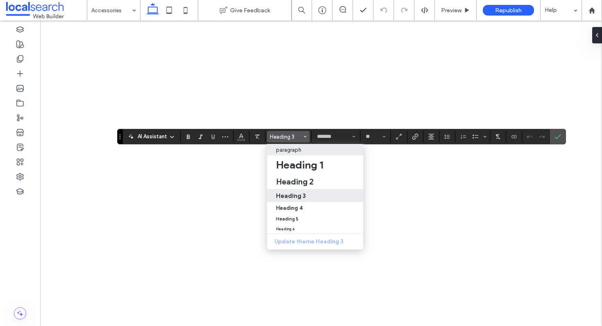
click at [292, 150] on p "paragraph" at bounding box center [288, 150] width 25 height 6
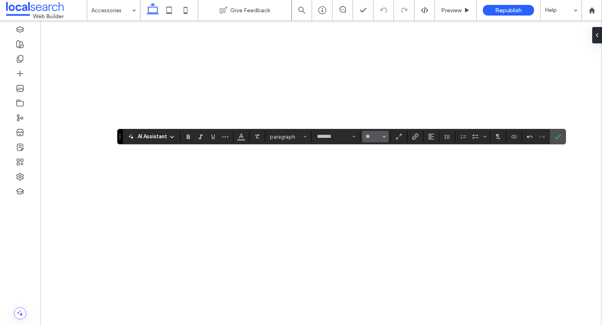
click at [386, 138] on button "**" at bounding box center [375, 136] width 27 height 11
click at [378, 199] on label "32" at bounding box center [375, 198] width 26 height 11
type input "**"
click at [237, 140] on button "Color" at bounding box center [241, 136] width 12 height 11
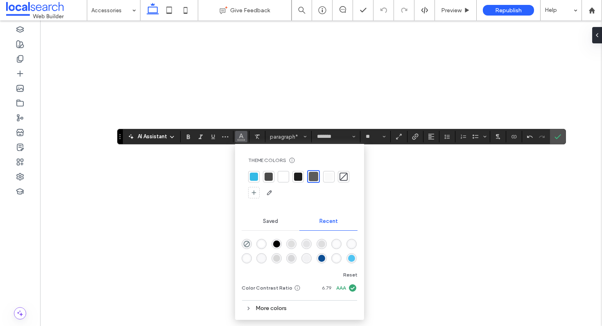
click at [300, 177] on div at bounding box center [298, 177] width 8 height 8
click at [356, 138] on button "*******" at bounding box center [335, 136] width 45 height 11
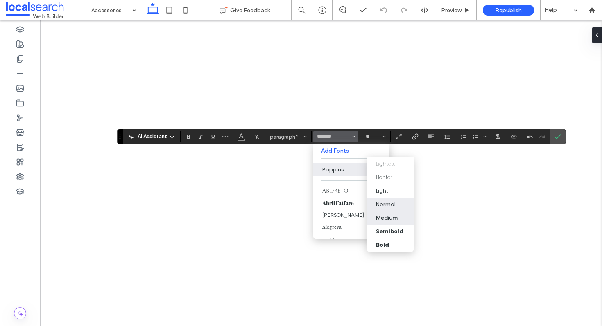
click at [390, 213] on label "Medium" at bounding box center [390, 218] width 47 height 14
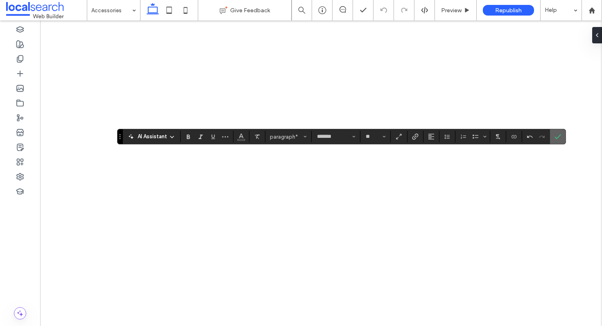
click at [557, 138] on icon "Confirm" at bounding box center [558, 137] width 7 height 7
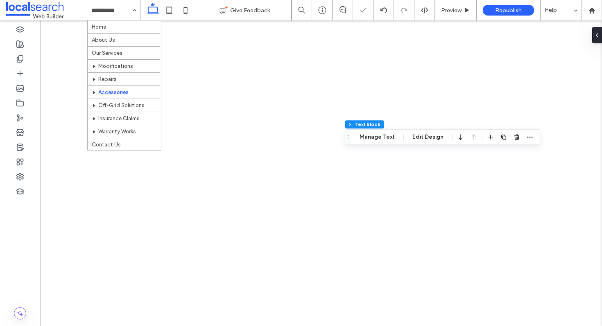
scroll to position [4, 0]
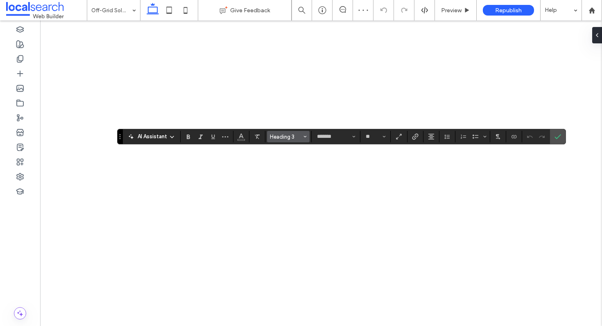
click at [304, 136] on icon "Styles" at bounding box center [304, 136] width 3 height 3
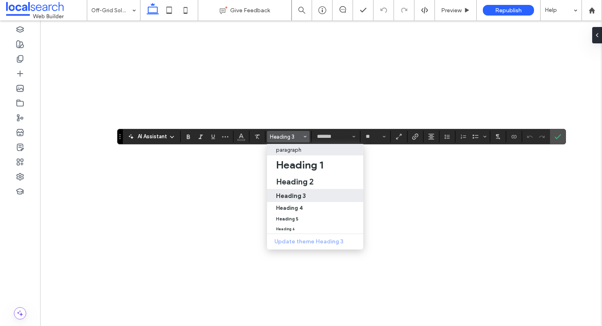
click at [294, 151] on p "paragraph" at bounding box center [288, 150] width 25 height 6
type input "**"
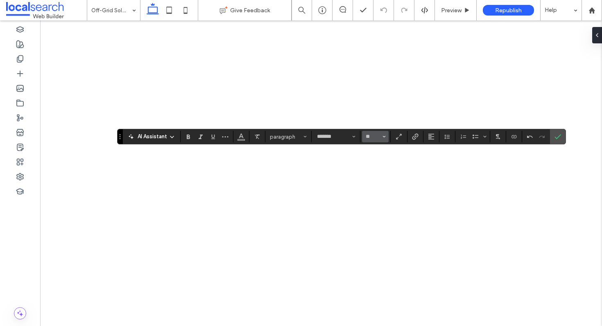
click at [383, 138] on icon "Size" at bounding box center [384, 136] width 3 height 3
click at [378, 231] on label "32" at bounding box center [375, 226] width 26 height 11
type input "**"
click at [242, 138] on icon "Color" at bounding box center [241, 136] width 7 height 7
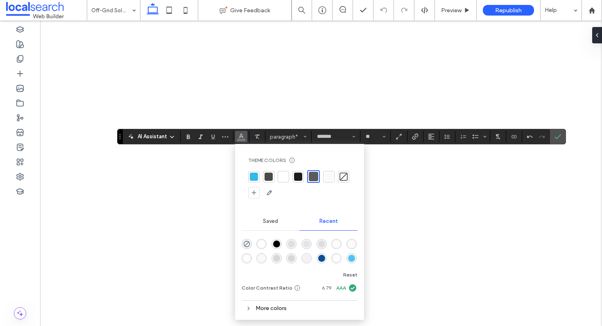
click at [298, 176] on div at bounding box center [298, 177] width 8 height 8
click at [335, 138] on input "*******" at bounding box center [333, 137] width 35 height 7
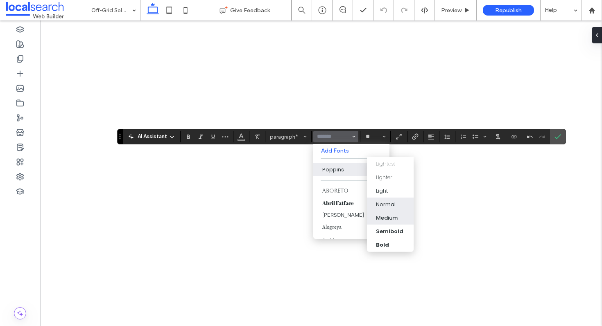
click at [398, 219] on div "Medium" at bounding box center [390, 218] width 29 height 8
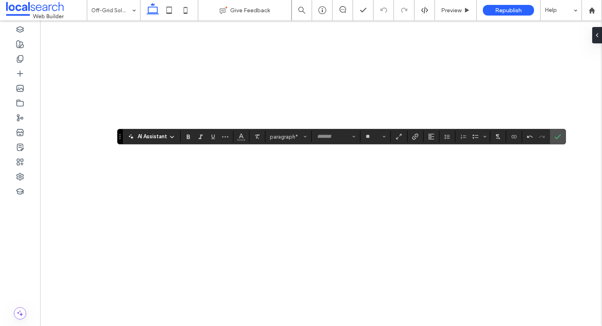
type input "*******"
click at [557, 138] on use "Confirm" at bounding box center [558, 137] width 7 height 5
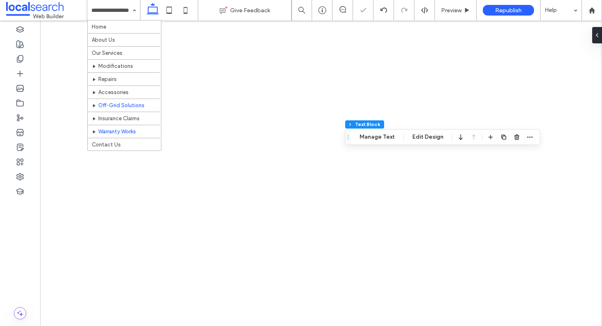
scroll to position [4, 0]
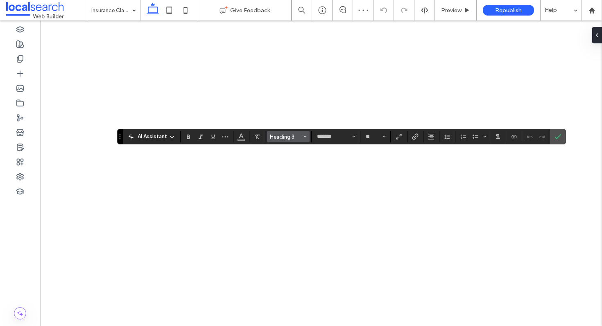
click at [298, 133] on button "Heading 3" at bounding box center [288, 136] width 43 height 11
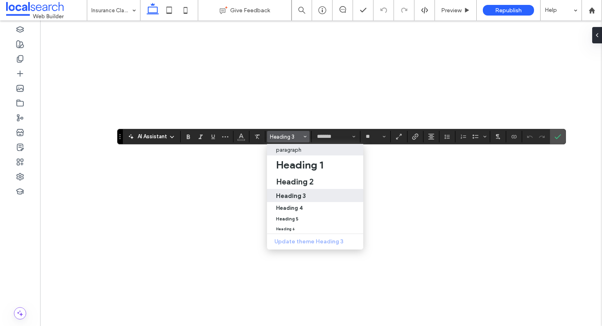
click at [296, 154] on label "paragraph" at bounding box center [315, 149] width 96 height 11
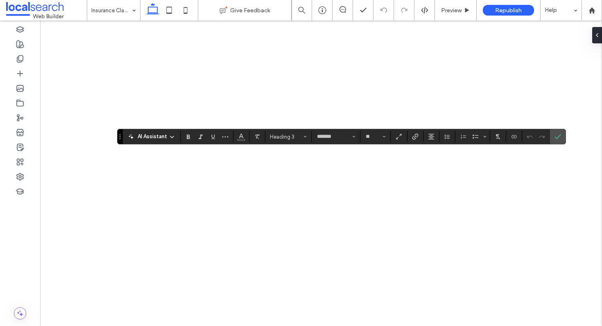
type input "**"
click at [376, 139] on input "**" at bounding box center [373, 137] width 16 height 7
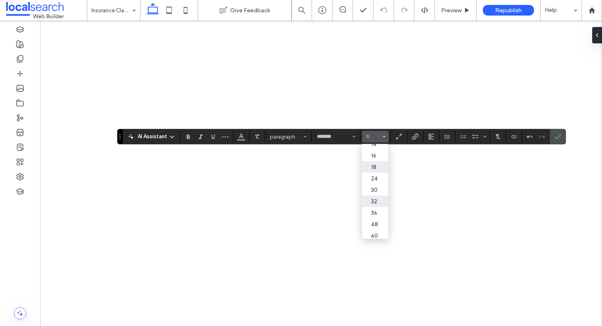
click at [377, 203] on label "32" at bounding box center [375, 201] width 26 height 11
type input "**"
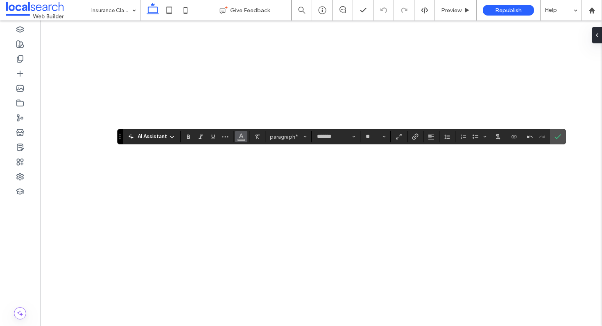
click at [243, 138] on icon "Color" at bounding box center [241, 136] width 7 height 7
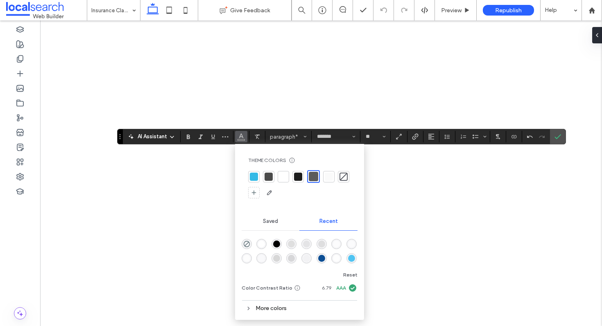
click at [297, 177] on div at bounding box center [298, 177] width 8 height 8
click at [332, 136] on input "*******" at bounding box center [333, 137] width 35 height 7
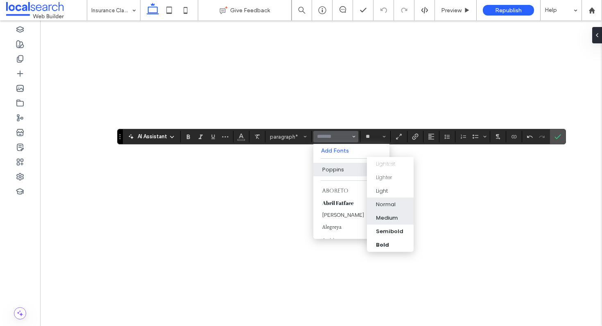
click at [392, 217] on div "Medium" at bounding box center [387, 218] width 22 height 8
type input "*******"
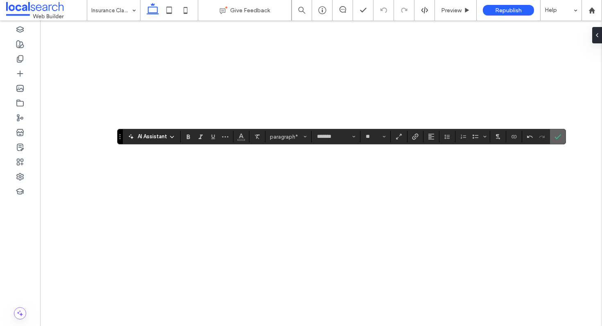
click at [555, 142] on span "Confirm" at bounding box center [557, 136] width 4 height 15
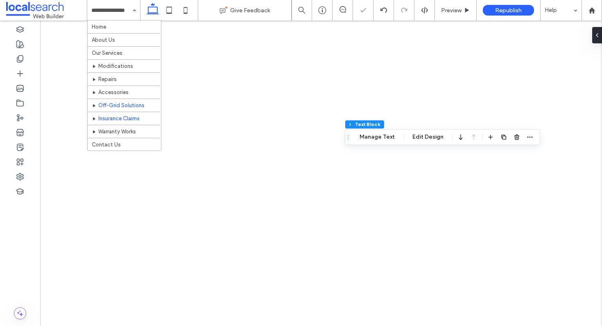
scroll to position [4, 0]
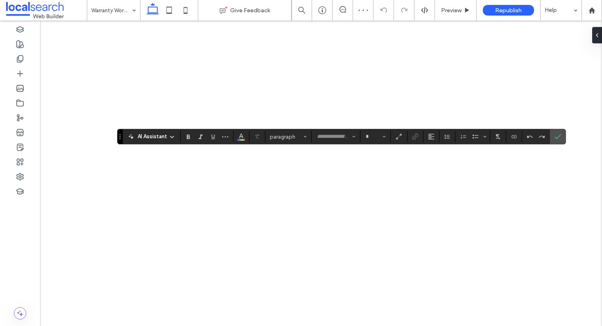
type input "*******"
click at [351, 138] on button "*******" at bounding box center [335, 136] width 45 height 11
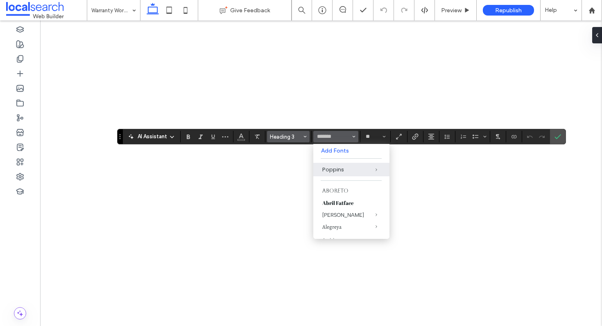
click at [305, 136] on icon "Styles" at bounding box center [304, 136] width 3 height 3
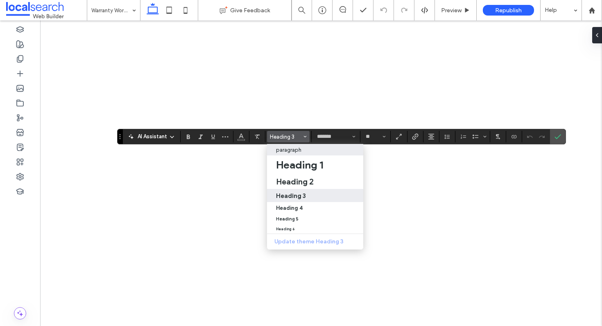
click at [305, 147] on div "paragraph" at bounding box center [315, 150] width 78 height 6
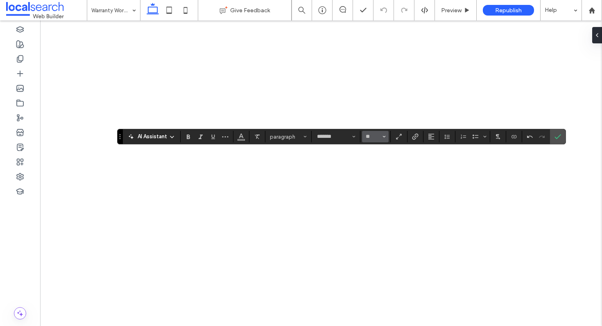
click at [382, 138] on button "**" at bounding box center [375, 136] width 27 height 11
click at [379, 170] on label "32" at bounding box center [375, 175] width 26 height 11
type input "**"
click at [351, 137] on button "*******" at bounding box center [335, 136] width 45 height 11
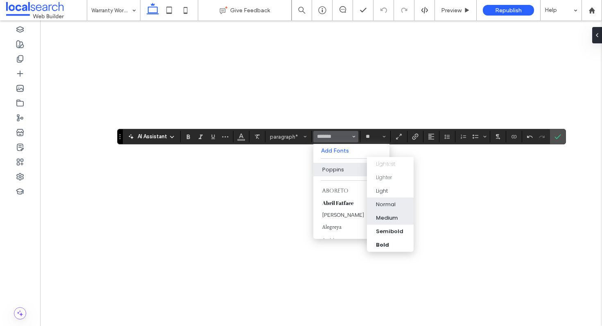
click at [387, 215] on div "Medium" at bounding box center [387, 218] width 22 height 8
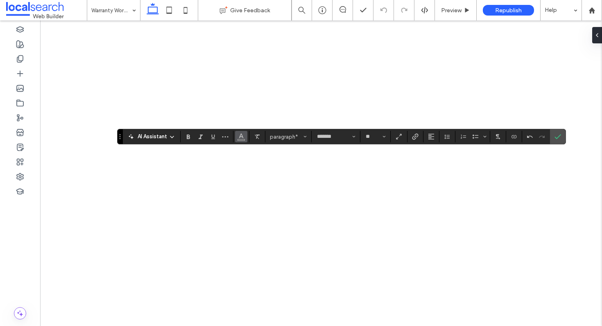
click at [243, 140] on span "Color" at bounding box center [241, 136] width 7 height 11
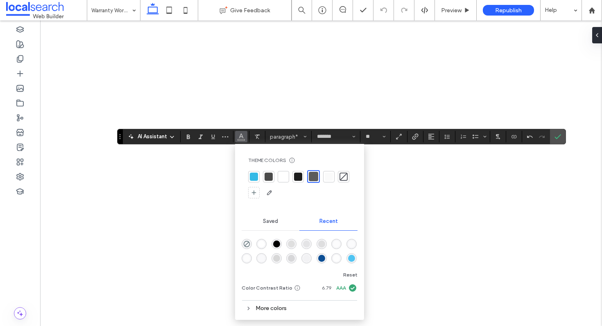
drag, startPoint x: 299, startPoint y: 175, endPoint x: 303, endPoint y: 175, distance: 4.5
click at [299, 176] on div at bounding box center [298, 177] width 8 height 8
click at [558, 135] on icon "Confirm" at bounding box center [558, 137] width 7 height 7
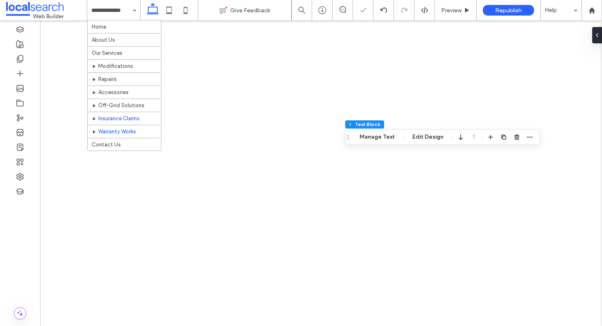
scroll to position [4, 0]
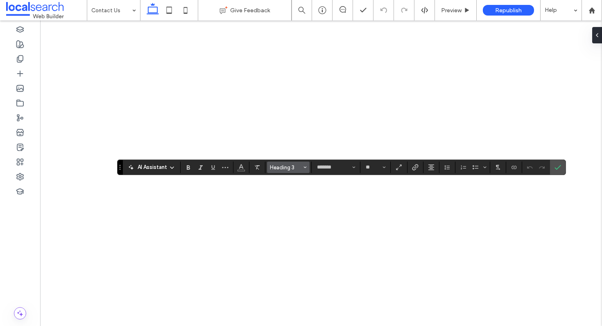
click at [285, 166] on span "Heading 3" at bounding box center [286, 168] width 32 height 6
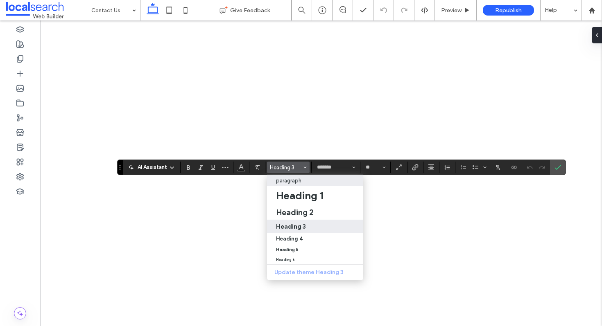
click at [290, 180] on p "paragraph" at bounding box center [288, 181] width 25 height 6
type input "**"
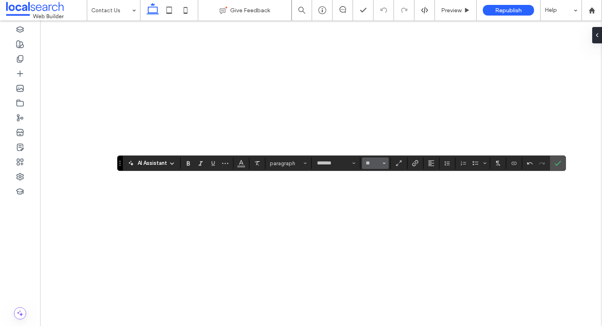
click at [384, 163] on use "Size" at bounding box center [384, 164] width 3 height 2
click at [378, 254] on label "32" at bounding box center [375, 251] width 26 height 11
type input "**"
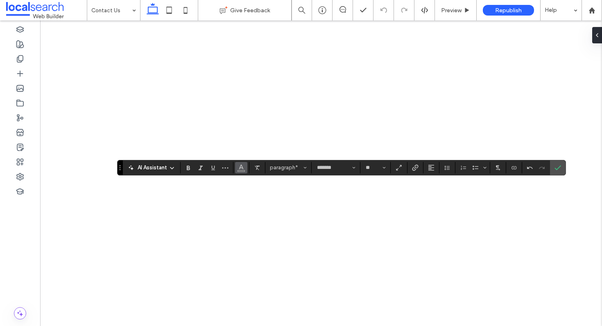
click at [238, 167] on icon "Color" at bounding box center [241, 167] width 7 height 7
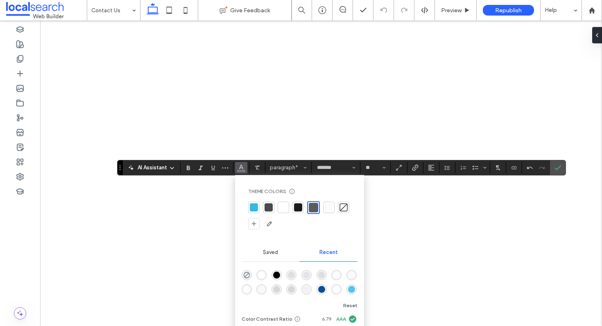
click at [299, 208] on div at bounding box center [298, 208] width 8 height 8
click at [554, 167] on label "Confirm" at bounding box center [558, 168] width 12 height 15
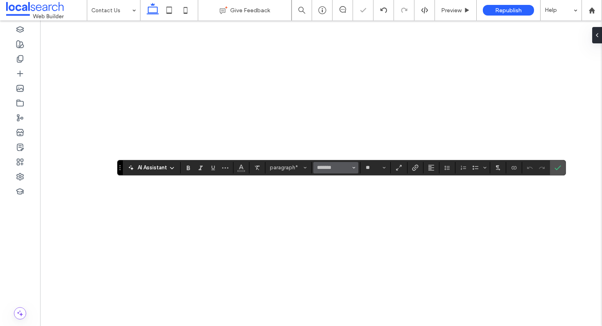
click at [329, 164] on button "*******" at bounding box center [335, 167] width 45 height 11
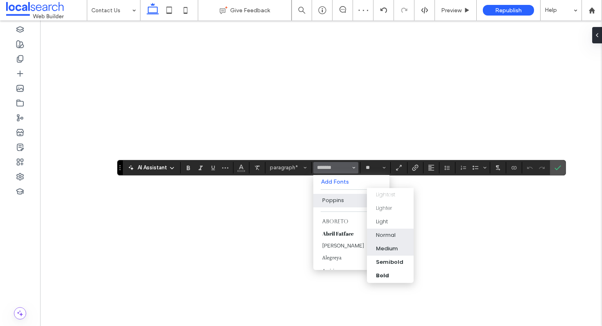
click at [385, 245] on div "Medium" at bounding box center [387, 249] width 22 height 8
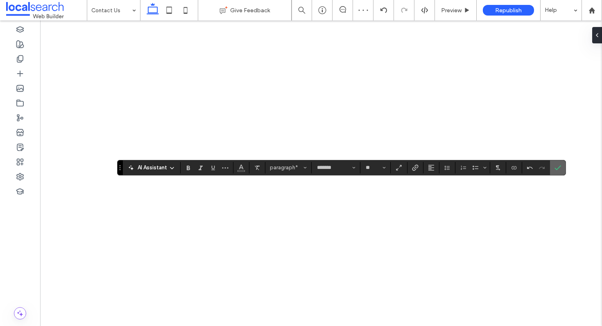
click at [557, 172] on span "Confirm" at bounding box center [557, 168] width 4 height 15
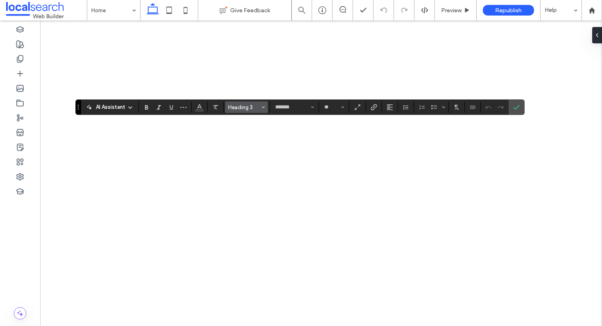
click at [258, 105] on span "Heading 3" at bounding box center [244, 107] width 32 height 6
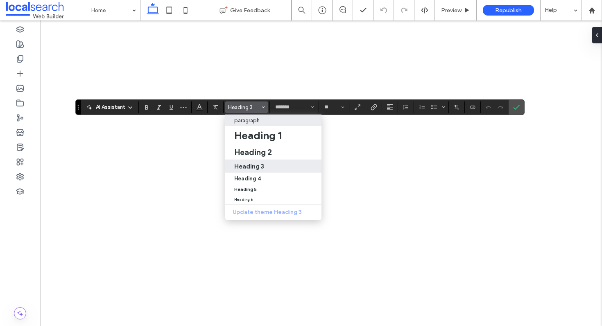
click at [260, 117] on label "paragraph" at bounding box center [273, 120] width 96 height 11
type input "**"
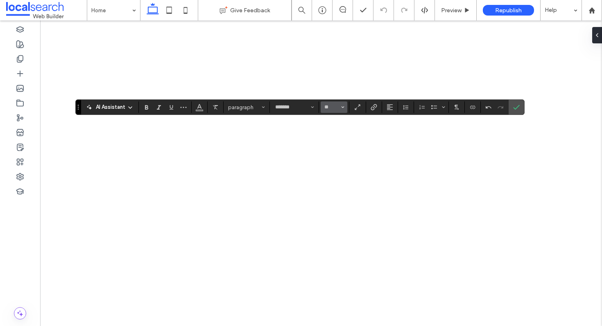
click at [342, 102] on span "Size" at bounding box center [342, 107] width 3 height 11
click at [337, 141] on label "32" at bounding box center [334, 146] width 26 height 11
type input "**"
click at [198, 109] on icon "Color" at bounding box center [199, 106] width 7 height 7
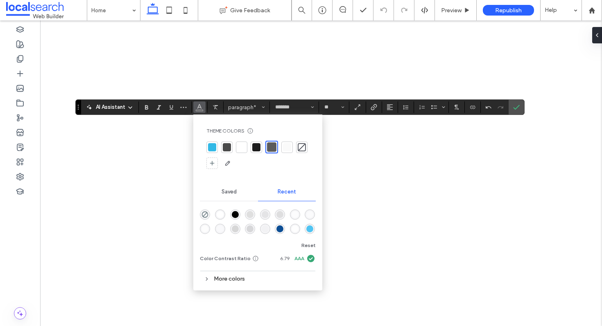
click at [257, 147] on div at bounding box center [256, 147] width 8 height 8
click at [314, 107] on button "*******" at bounding box center [294, 107] width 45 height 11
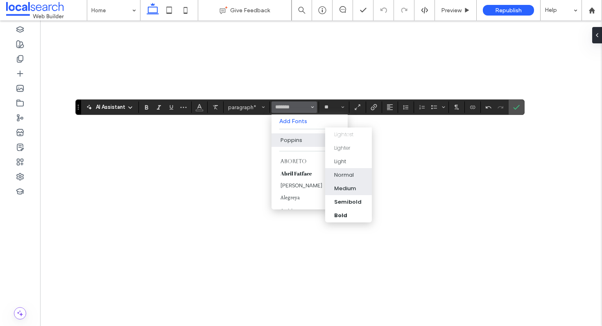
click at [342, 189] on div "Medium" at bounding box center [345, 188] width 22 height 8
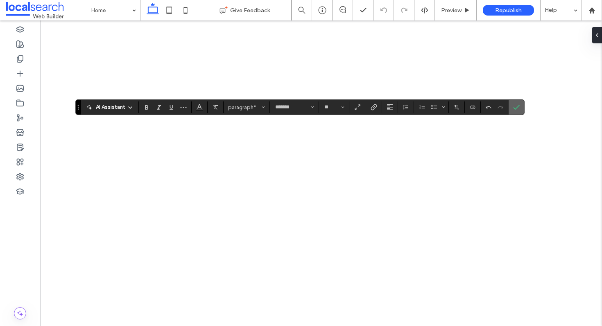
click at [510, 110] on label "Confirm" at bounding box center [516, 107] width 12 height 15
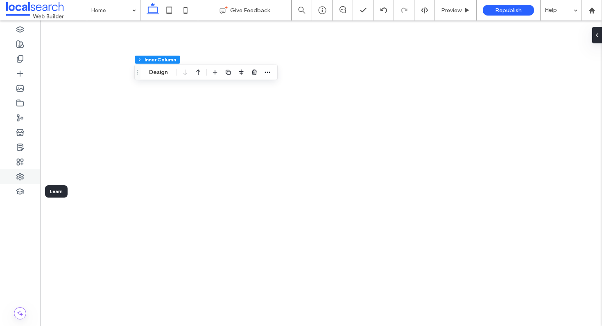
click at [16, 181] on icon at bounding box center [20, 177] width 8 height 8
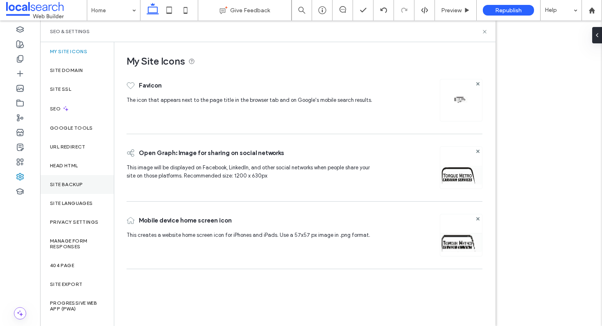
click at [68, 184] on label "Site Backup" at bounding box center [66, 185] width 33 height 6
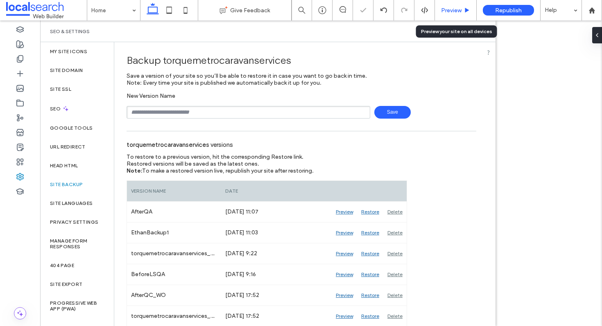
click at [455, 11] on span "Preview" at bounding box center [451, 10] width 20 height 7
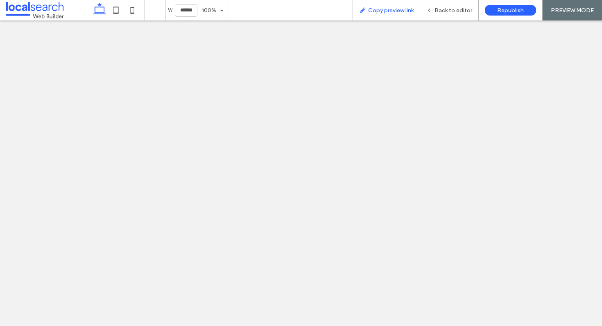
click at [398, 6] on div "Copy preview link" at bounding box center [387, 10] width 68 height 20
click at [369, 6] on div "Copy preview link" at bounding box center [387, 10] width 68 height 20
click at [369, 10] on span "Copy preview link" at bounding box center [390, 10] width 45 height 7
click at [440, 9] on span "Back to editor" at bounding box center [454, 10] width 38 height 7
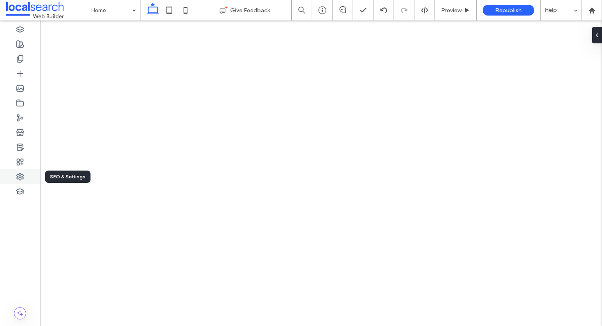
click at [11, 177] on div at bounding box center [20, 177] width 40 height 15
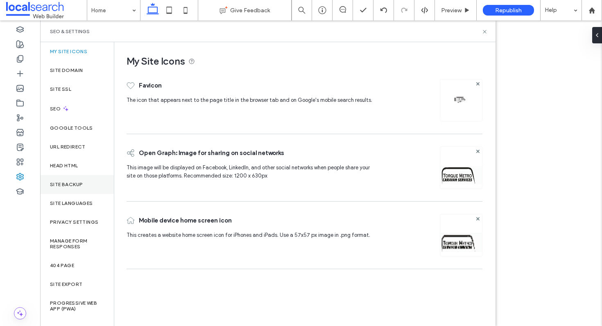
click at [70, 183] on label "Site Backup" at bounding box center [66, 185] width 33 height 6
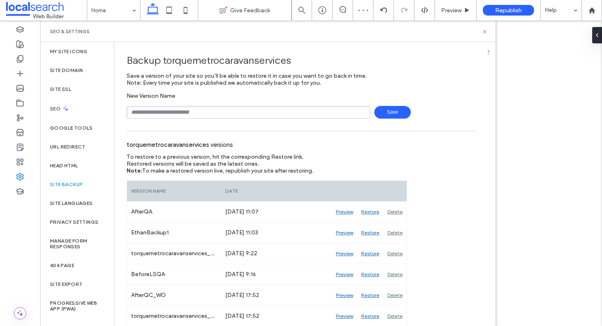
click at [206, 117] on input "text" at bounding box center [249, 112] width 244 height 13
type input "********"
click at [410, 114] on div "******** Save" at bounding box center [302, 112] width 350 height 13
click at [385, 112] on span "Save" at bounding box center [392, 112] width 36 height 13
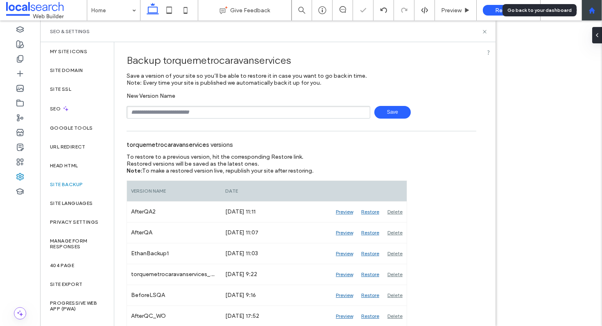
click at [590, 9] on use at bounding box center [592, 10] width 6 height 6
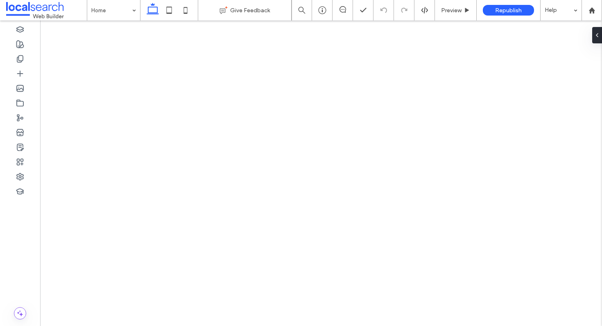
click at [344, 7] on use at bounding box center [343, 9] width 7 height 7
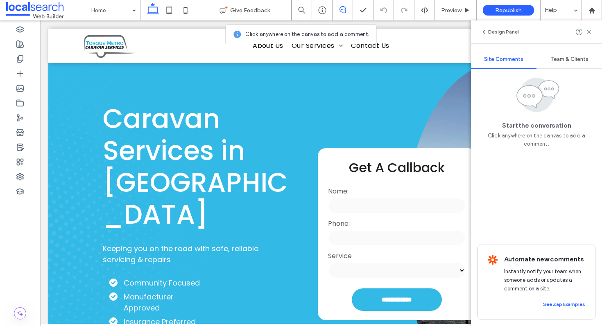
click at [498, 54] on div "Site Comments" at bounding box center [504, 59] width 66 height 18
click at [485, 31] on icon "button" at bounding box center [484, 32] width 7 height 7
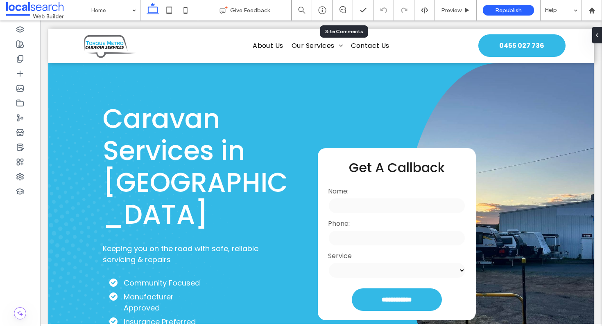
click at [340, 5] on div at bounding box center [343, 10] width 20 height 20
click at [342, 7] on use at bounding box center [343, 9] width 7 height 7
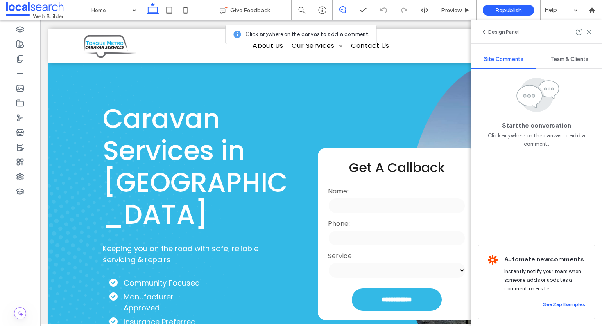
click at [557, 59] on span "Team & Clients" at bounding box center [569, 59] width 38 height 7
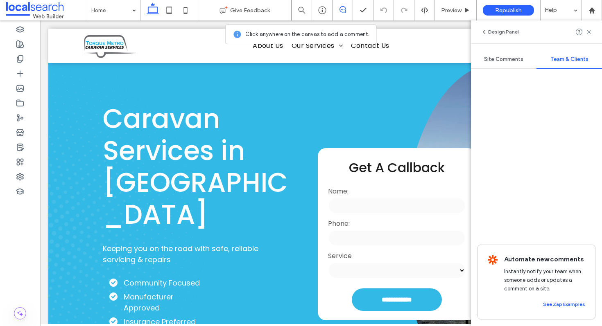
click at [503, 64] on div "Site Comments" at bounding box center [504, 59] width 66 height 18
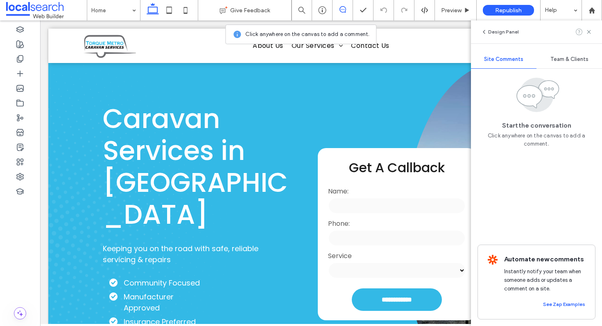
click at [580, 31] on use at bounding box center [579, 32] width 7 height 7
click at [531, 141] on span "Click anywhere on the canvas to add a comment." at bounding box center [537, 140] width 118 height 16
click at [324, 4] on div at bounding box center [322, 10] width 20 height 20
click at [550, 57] on span "Team & Clients" at bounding box center [569, 59] width 38 height 7
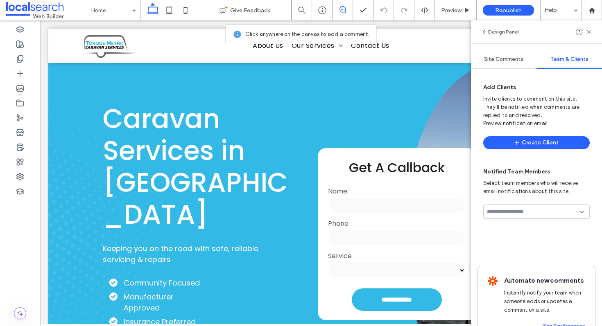
click at [513, 61] on span "Site Comments" at bounding box center [503, 59] width 39 height 7
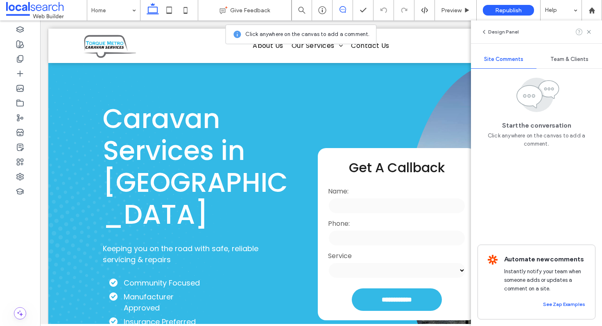
click at [579, 31] on use at bounding box center [579, 32] width 7 height 7
click at [492, 36] on button "Design Panel" at bounding box center [500, 32] width 38 height 10
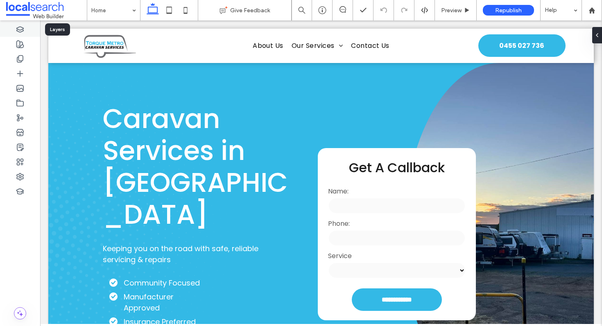
click at [19, 31] on use at bounding box center [20, 29] width 7 height 5
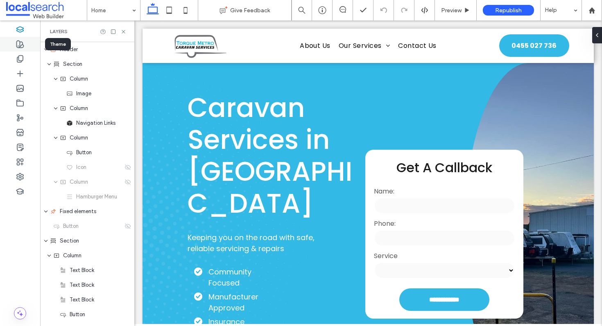
click at [21, 44] on icon at bounding box center [20, 44] width 8 height 8
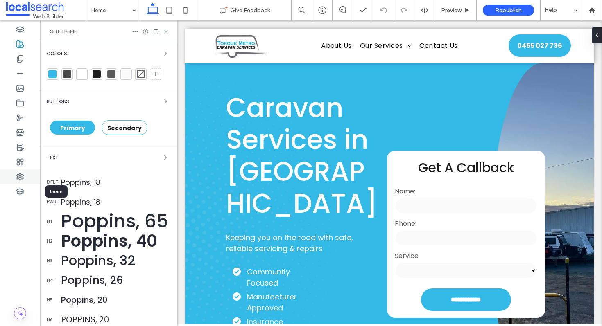
click at [23, 175] on use at bounding box center [20, 177] width 7 height 7
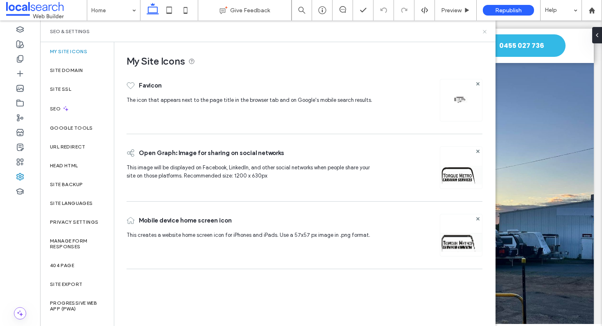
click at [483, 30] on use at bounding box center [484, 31] width 3 height 3
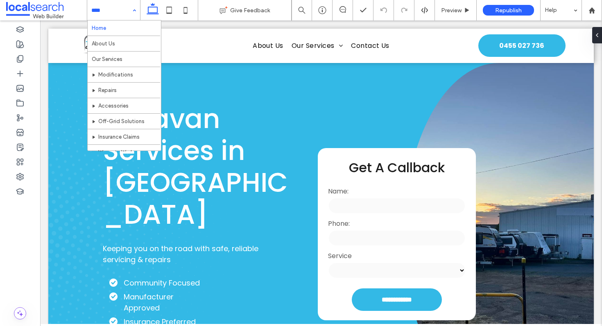
click at [131, 8] on div "Home About Us Our Services Modifications Repairs Accessories Off-Grid Solutions…" at bounding box center [113, 10] width 53 height 20
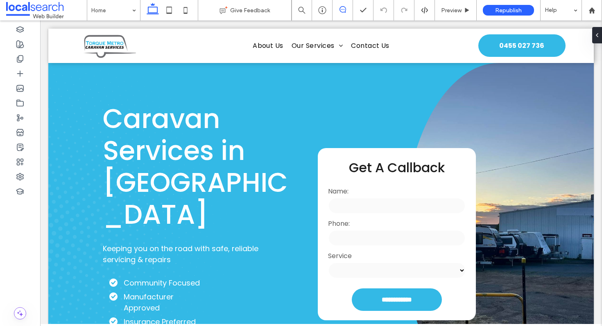
click at [341, 11] on icon at bounding box center [343, 9] width 7 height 7
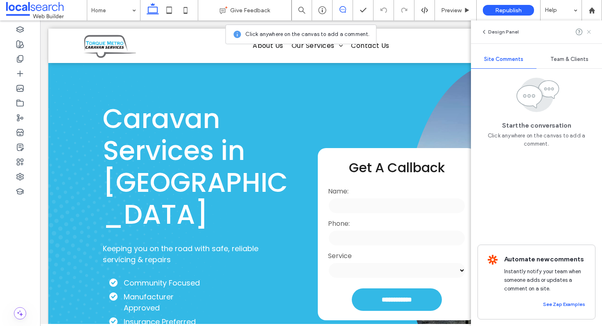
click at [586, 32] on icon at bounding box center [589, 32] width 7 height 7
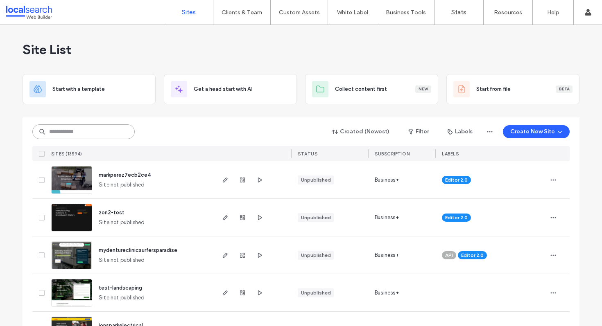
click at [97, 133] on input at bounding box center [83, 132] width 102 height 15
paste input "********"
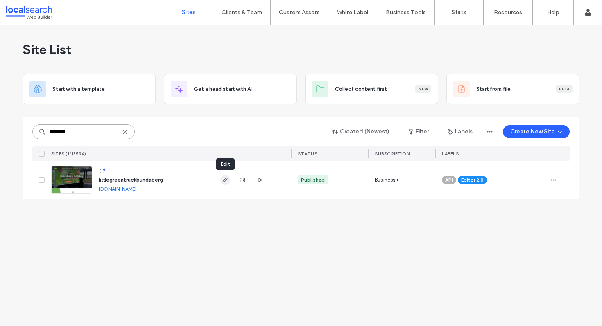
type input "********"
click at [224, 182] on use "button" at bounding box center [225, 180] width 5 height 5
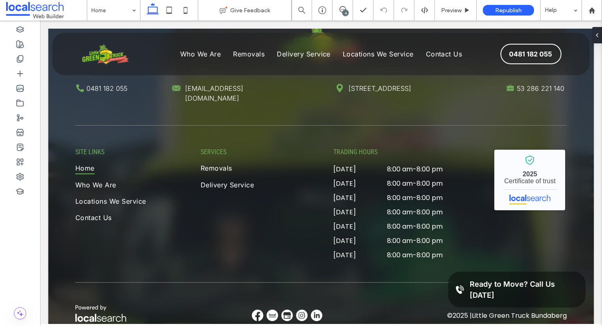
scroll to position [2202, 0]
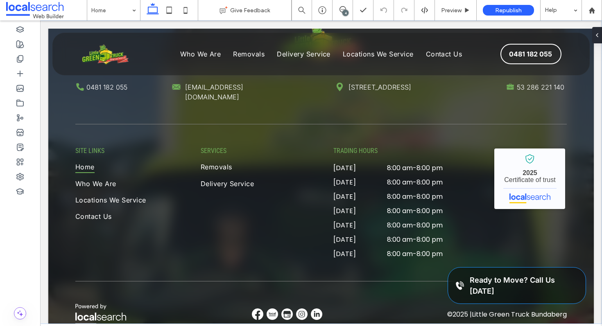
click at [461, 292] on div "Phone Icon Ready to Move? Call Us [DATE]" at bounding box center [517, 286] width 138 height 36
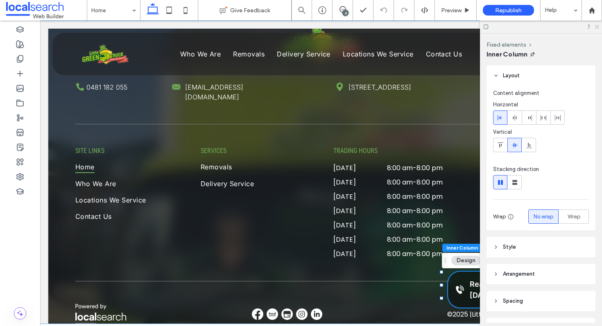
click at [597, 25] on icon at bounding box center [596, 26] width 5 height 5
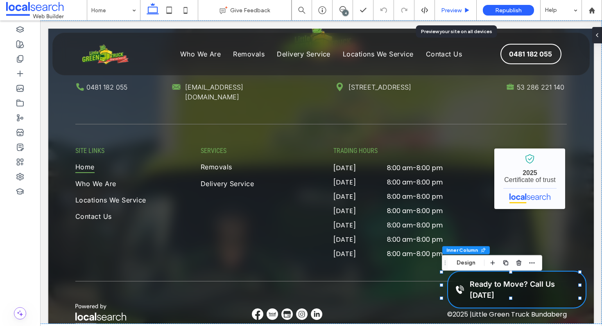
click at [441, 7] on span "Preview" at bounding box center [451, 10] width 20 height 7
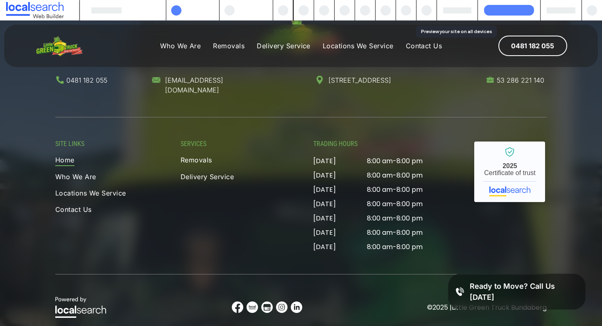
scroll to position [2145, 0]
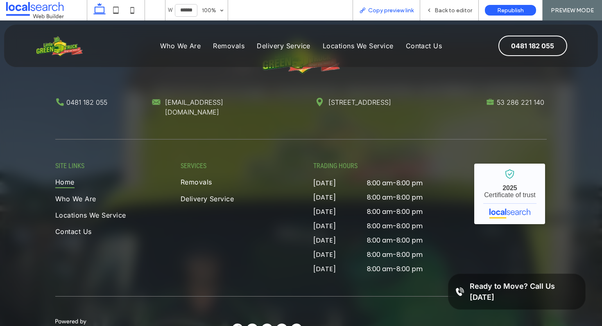
click at [398, 11] on span "Copy preview link" at bounding box center [390, 10] width 45 height 7
click at [450, 7] on span "Back to editor" at bounding box center [454, 10] width 38 height 7
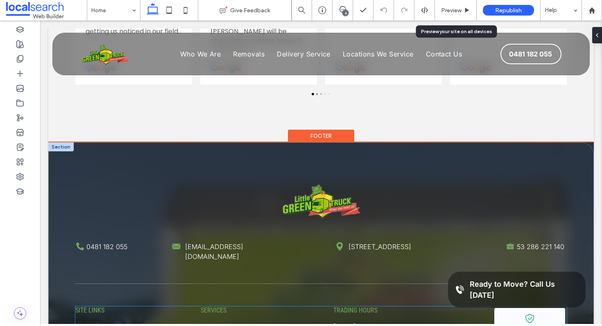
scroll to position [2032, 0]
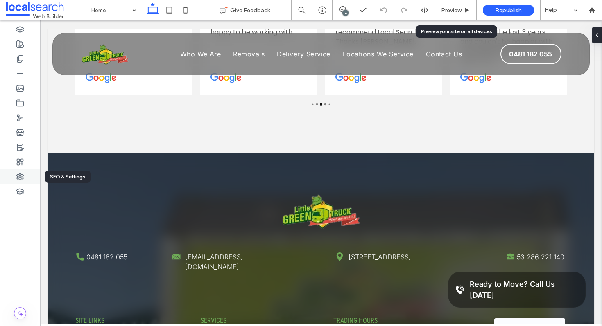
click at [25, 183] on div at bounding box center [20, 177] width 40 height 15
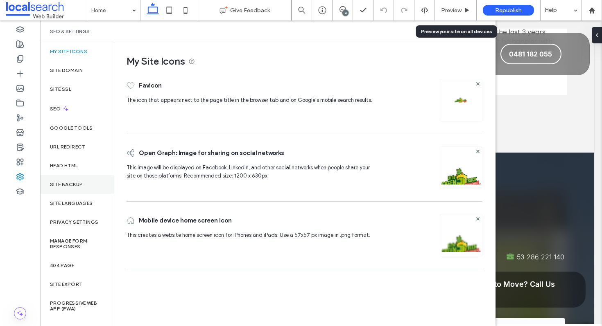
click at [84, 186] on div "Site Backup" at bounding box center [77, 184] width 74 height 19
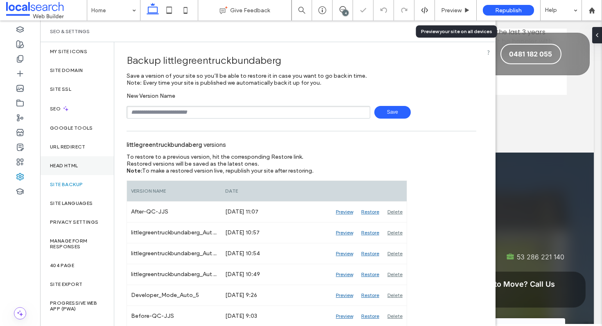
click at [68, 169] on div "Head HTML" at bounding box center [77, 165] width 74 height 19
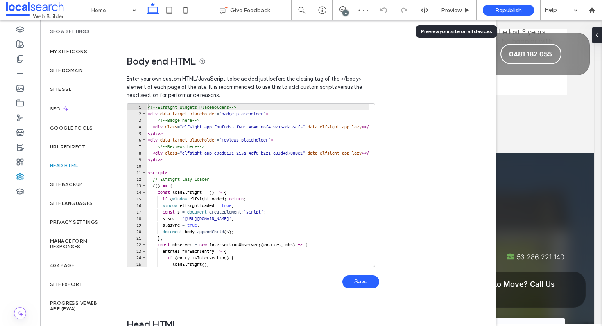
scroll to position [115, 0]
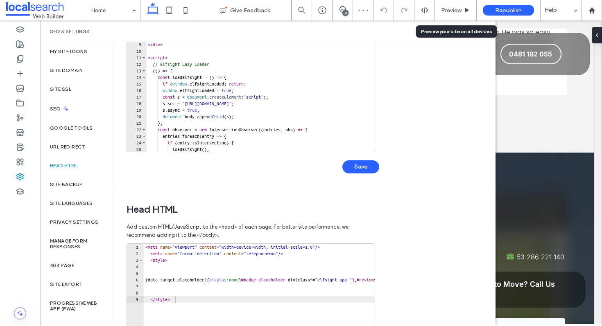
click at [147, 247] on div "< meta name = "viewport" content = "width=device-width, initial-scale=1.0" /> <…" at bounding box center [371, 329] width 455 height 170
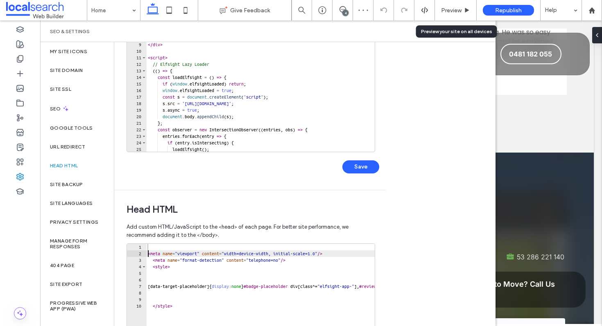
type textarea "**********"
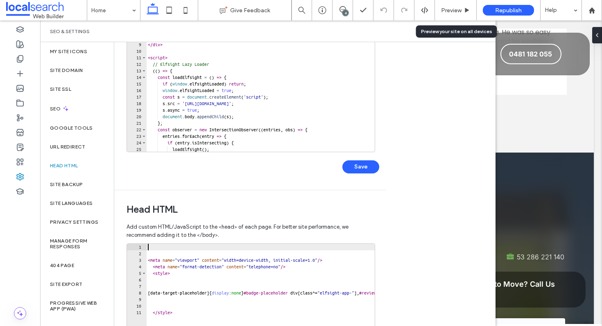
paste textarea "**********"
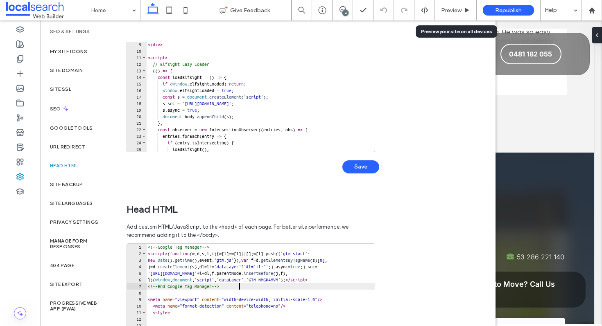
scroll to position [235, 0]
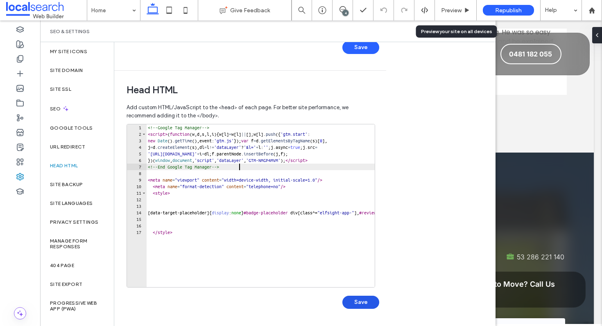
type textarea "**********"
click at [351, 301] on button "Save" at bounding box center [360, 302] width 37 height 13
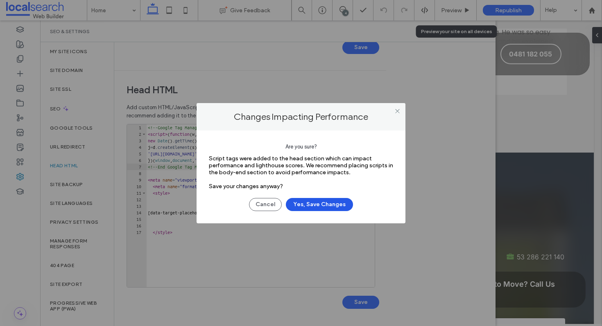
click at [316, 204] on button "Yes, Save Changes" at bounding box center [319, 204] width 67 height 13
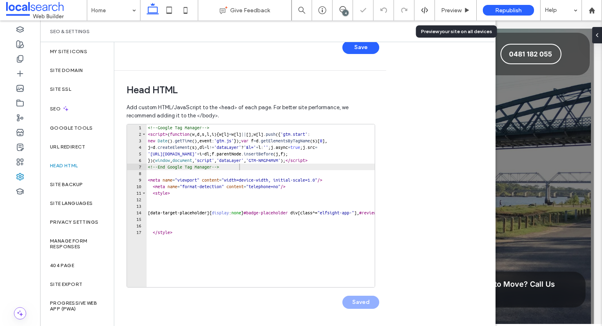
scroll to position [0, 0]
click at [482, 31] on icon at bounding box center [485, 32] width 6 height 6
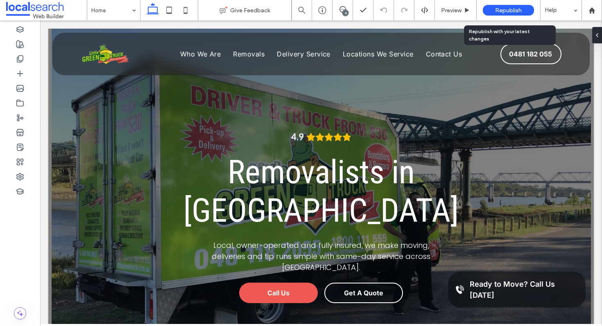
click at [508, 10] on span "Republish" at bounding box center [508, 10] width 27 height 7
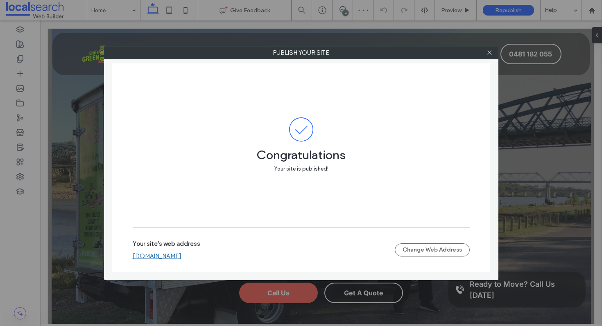
click at [164, 257] on link "[DOMAIN_NAME]" at bounding box center [157, 256] width 49 height 7
click at [491, 51] on icon at bounding box center [490, 53] width 6 height 6
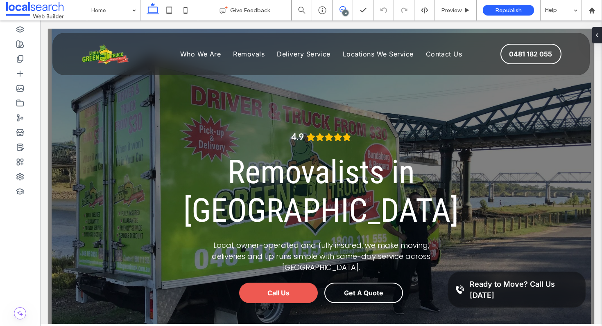
click at [342, 8] on icon at bounding box center [343, 9] width 7 height 7
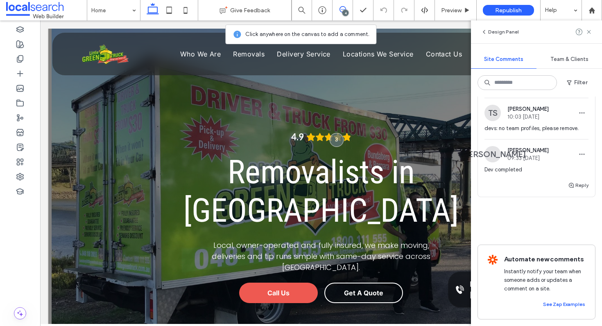
scroll to position [319, 0]
